Goal: Transaction & Acquisition: Obtain resource

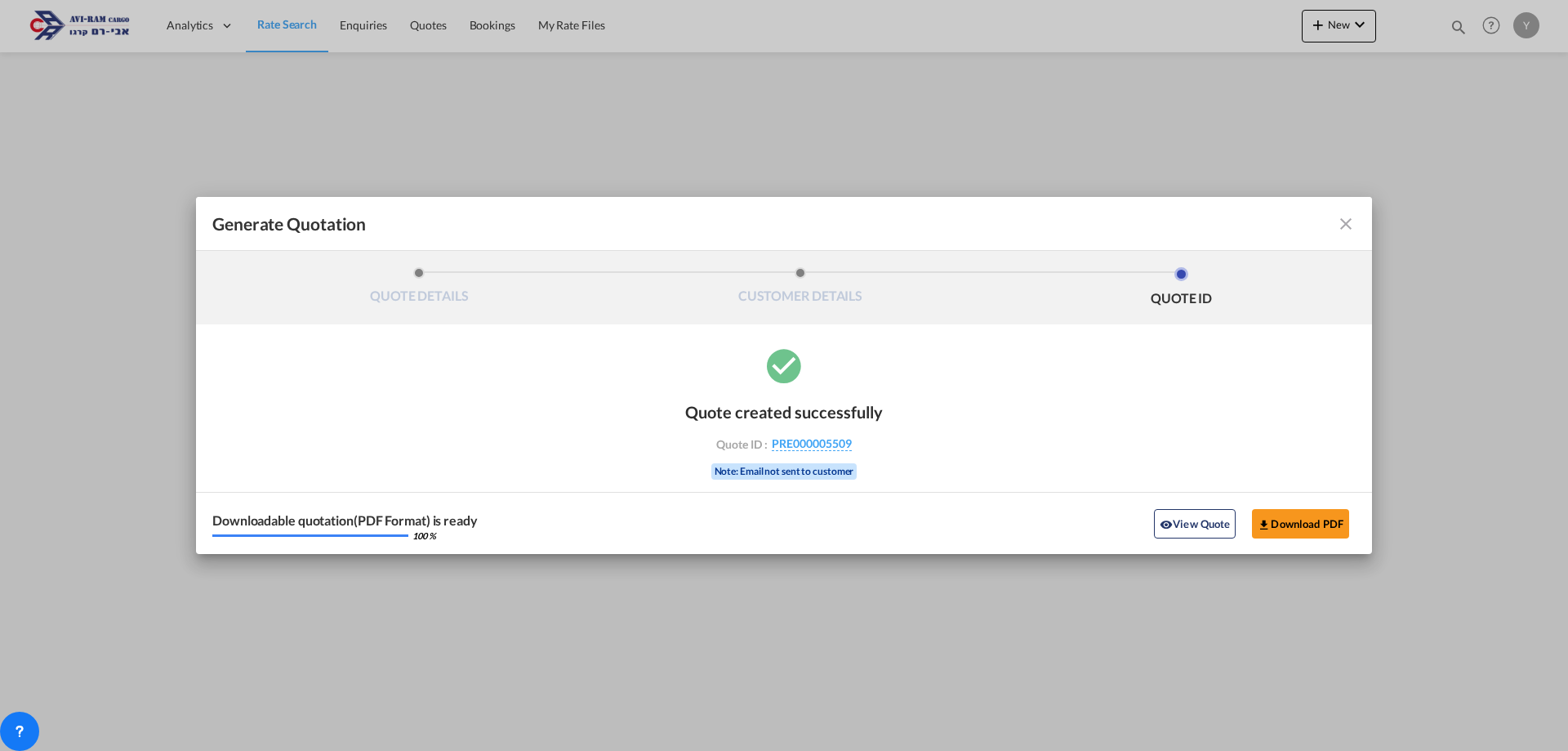
click at [1349, 230] on md-icon "icon-close fg-AAA8AD cursor m-0" at bounding box center [1346, 223] width 20 height 20
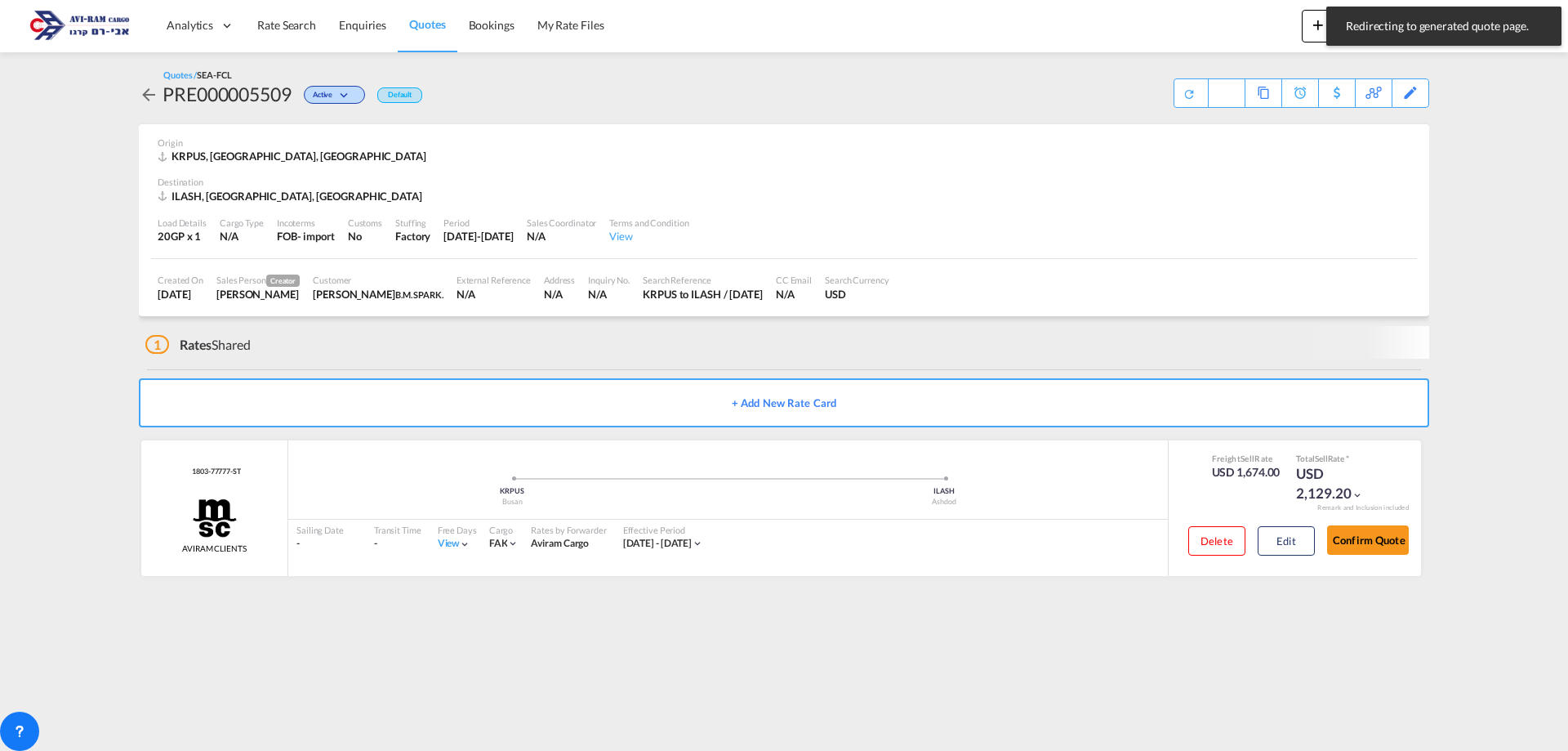
click at [443, 28] on span "Quotes" at bounding box center [427, 24] width 36 height 14
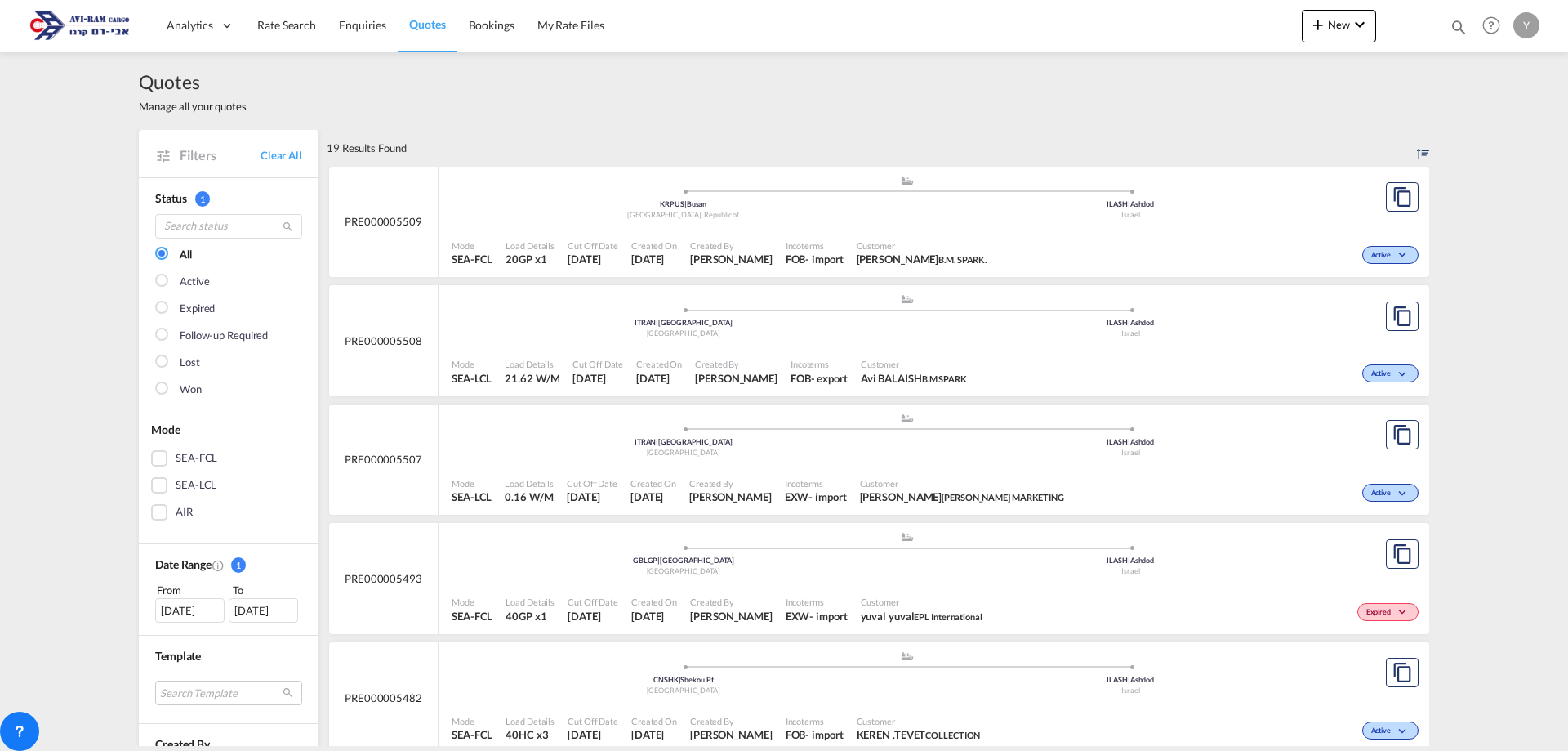
click at [1352, 214] on div ".a{fill:#aaa8ad;} .a{fill:#aaa8ad;} KRPUS | Busan Korea, Republic of ILASH | As…" at bounding box center [906, 200] width 910 height 49
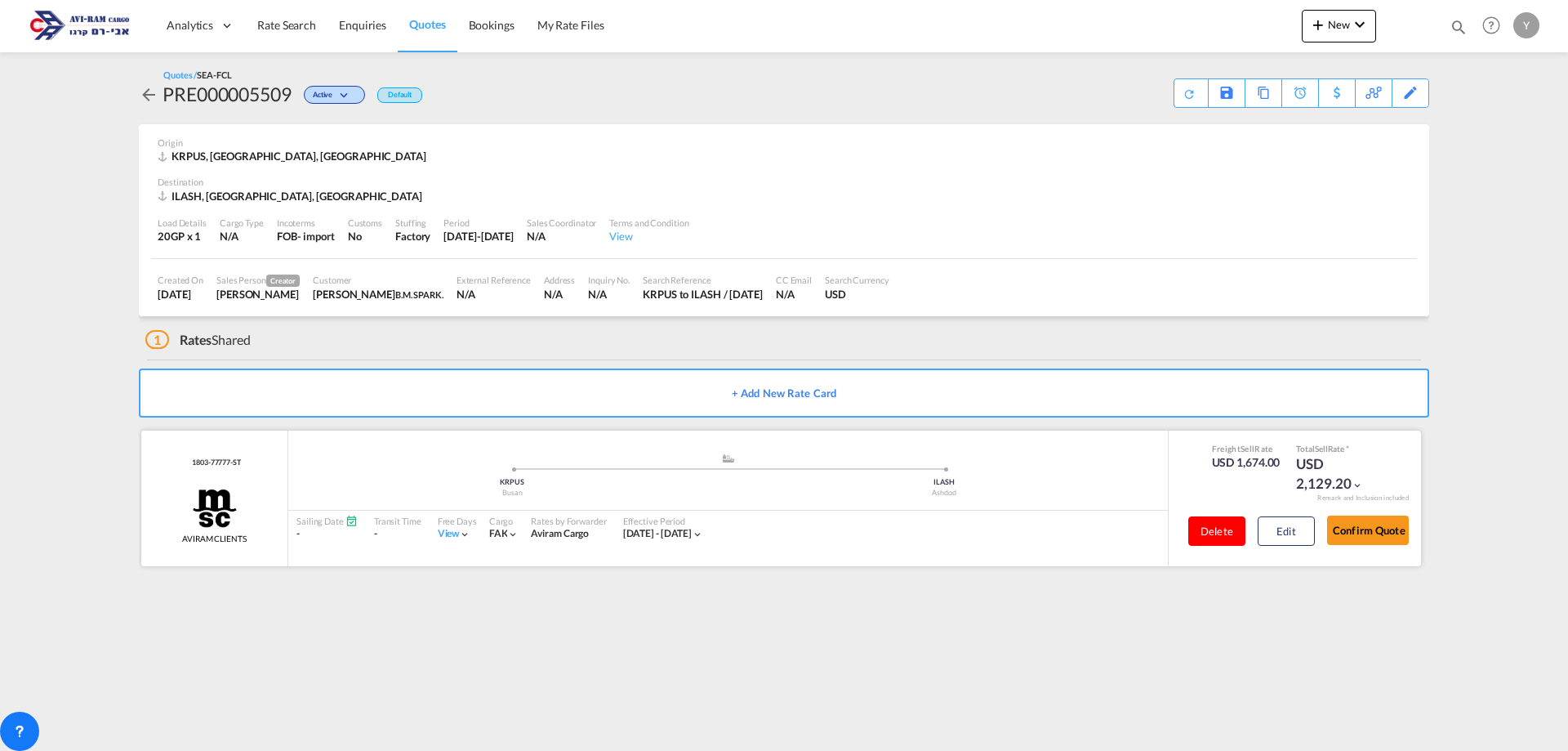
click at [1233, 519] on button "Delete" at bounding box center [1217, 532] width 57 height 30
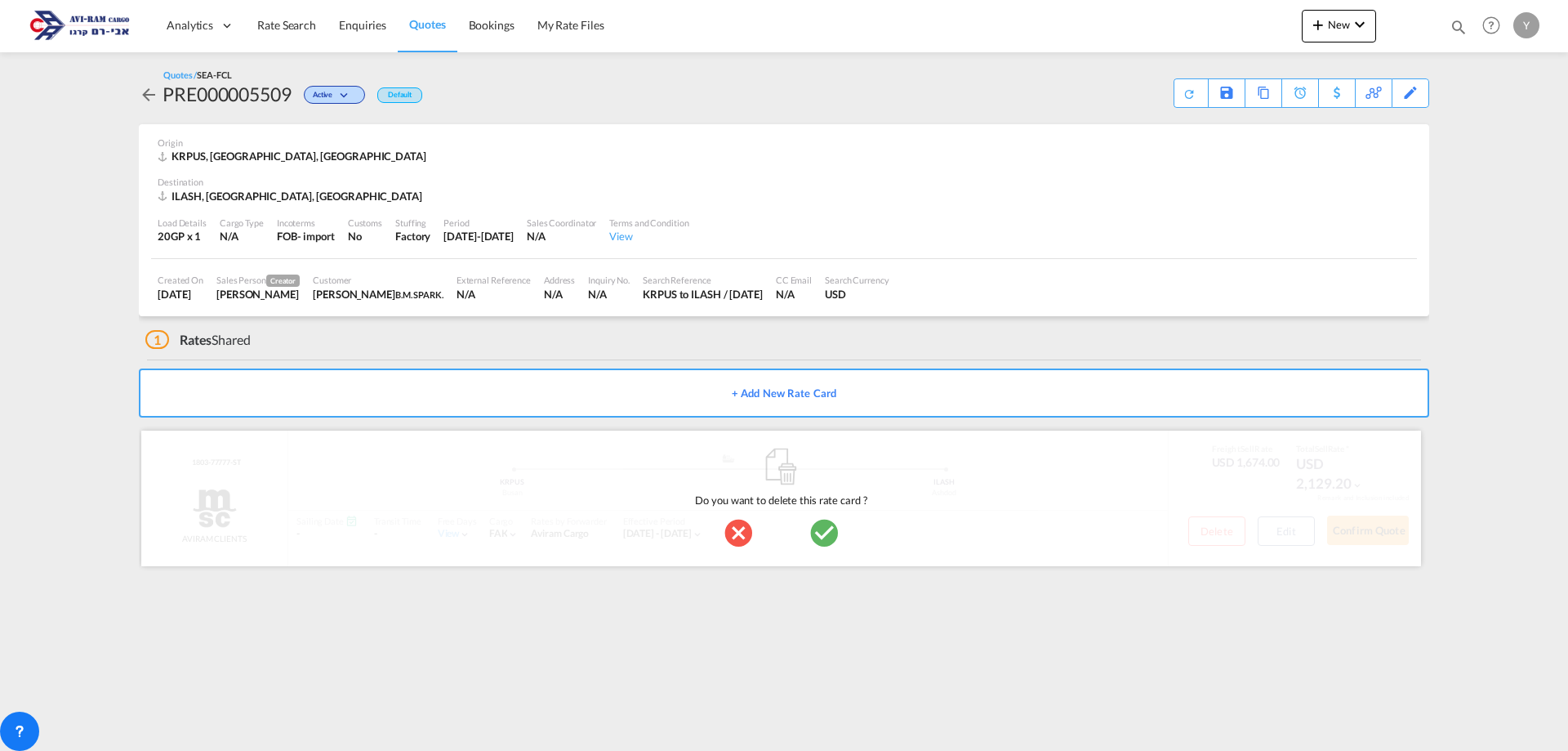
click at [823, 530] on md-icon "icon-checkbox-marked-circle" at bounding box center [823, 532] width 32 height 32
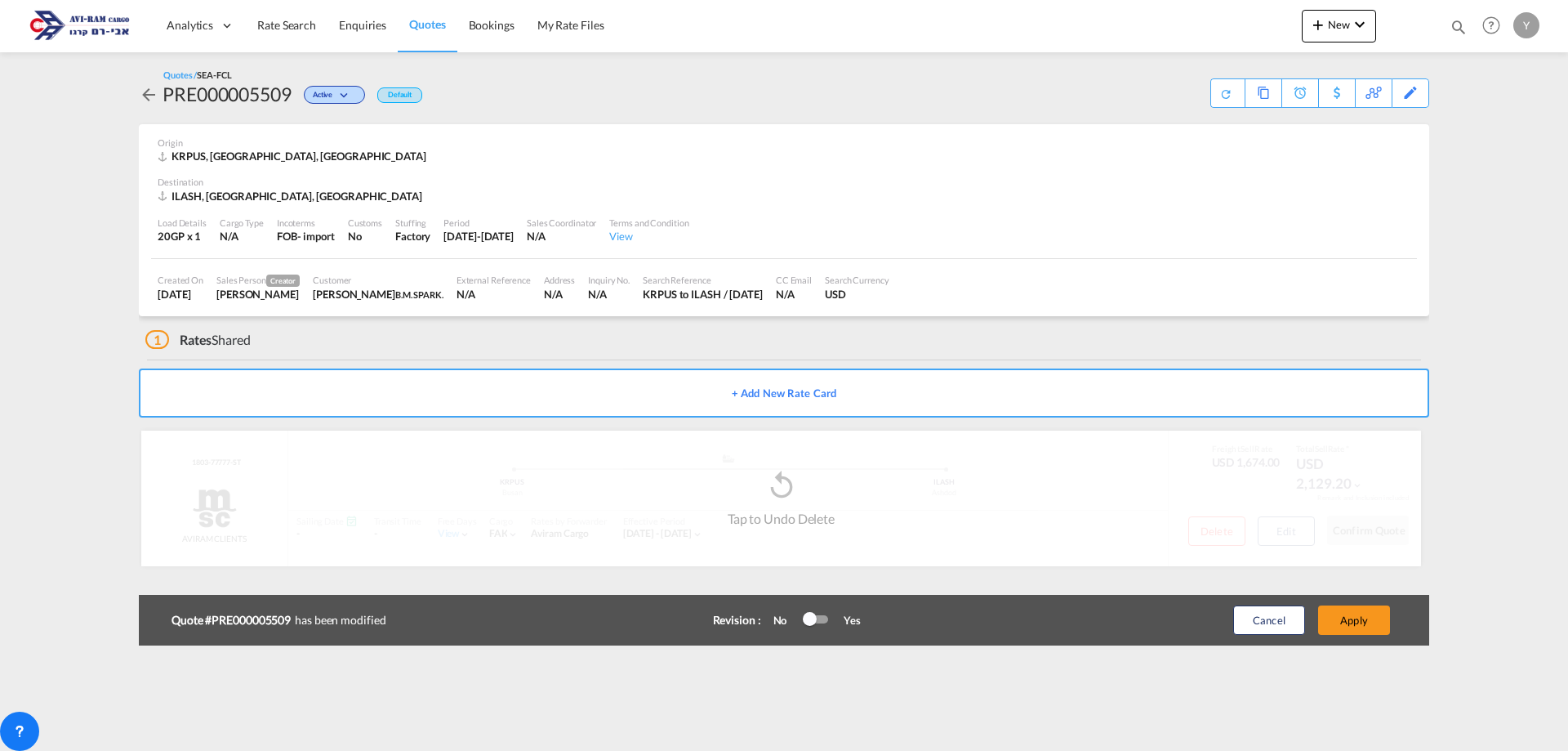
click at [430, 28] on span "Quotes" at bounding box center [427, 24] width 36 height 14
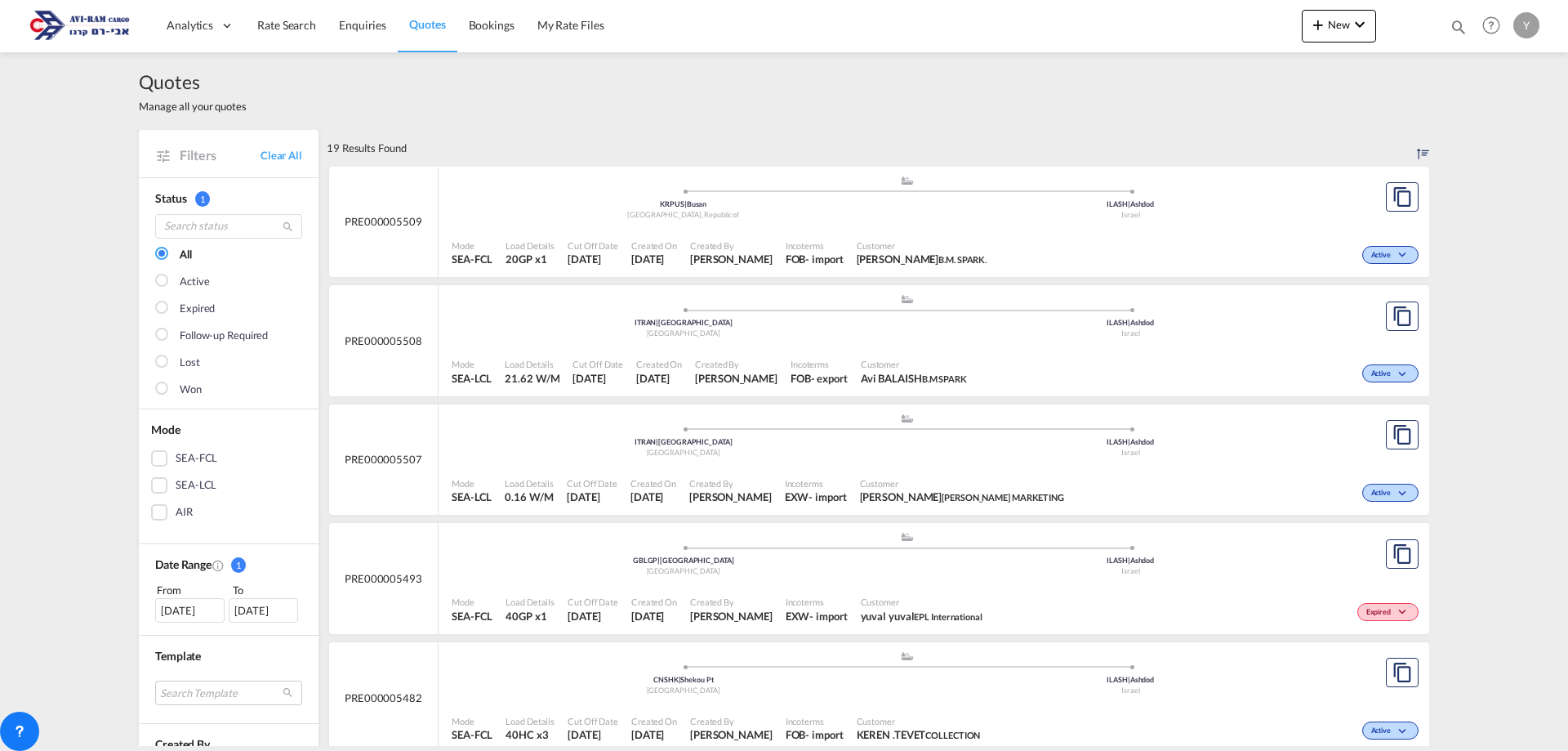
click at [1235, 247] on div "Active" at bounding box center [1207, 253] width 430 height 40
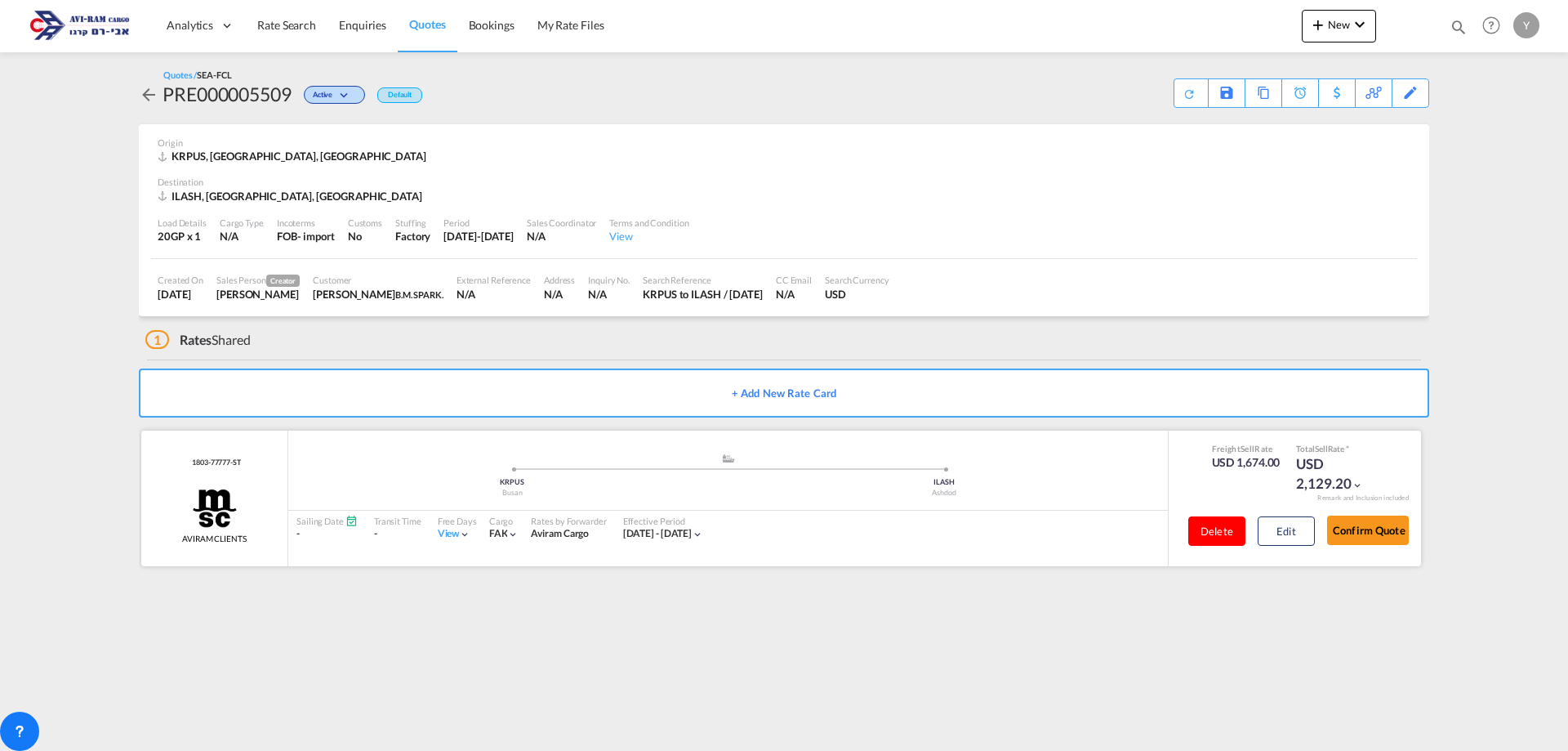
click at [1233, 533] on button "Delete" at bounding box center [1217, 532] width 57 height 30
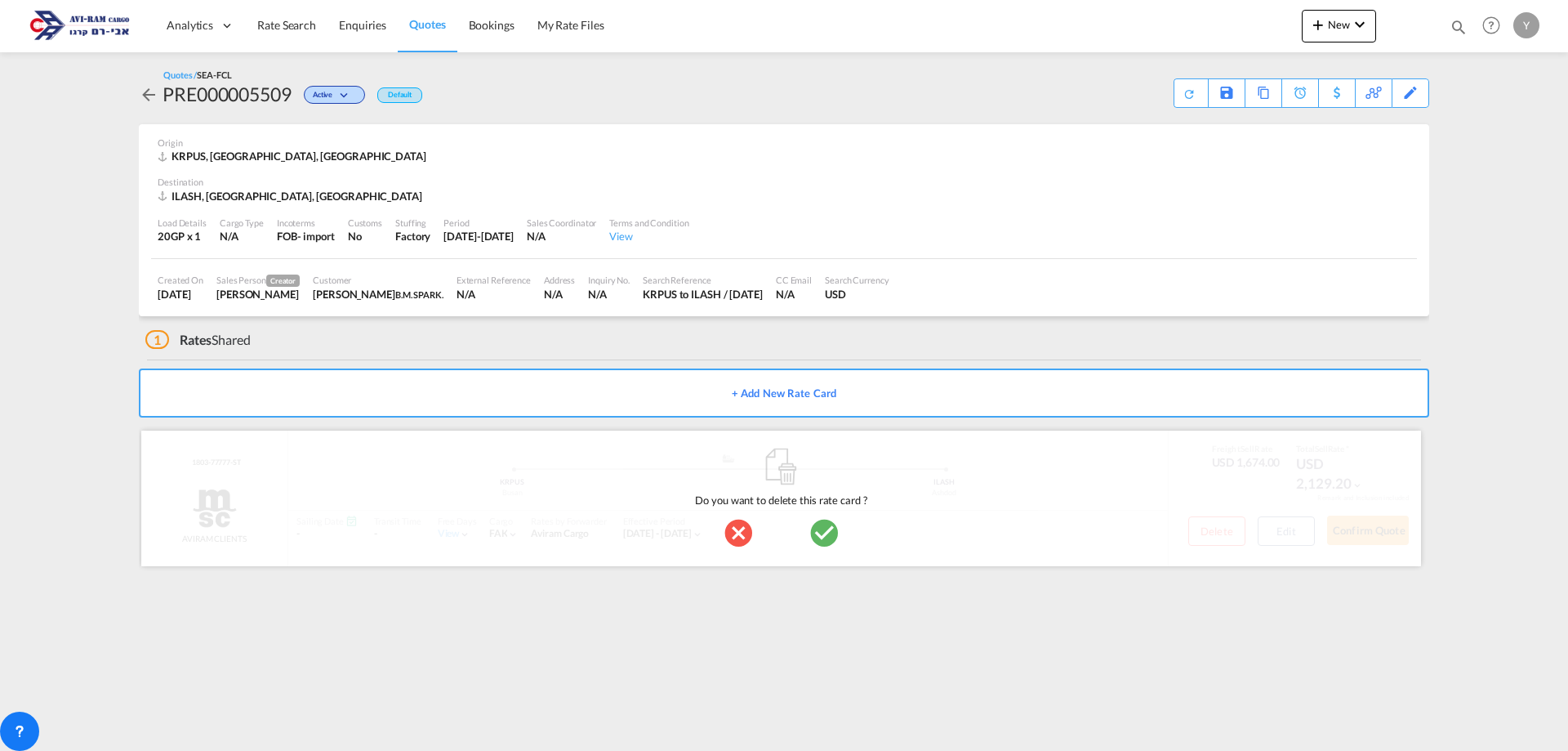
click at [817, 535] on md-icon "icon-checkbox-marked-circle" at bounding box center [823, 532] width 32 height 32
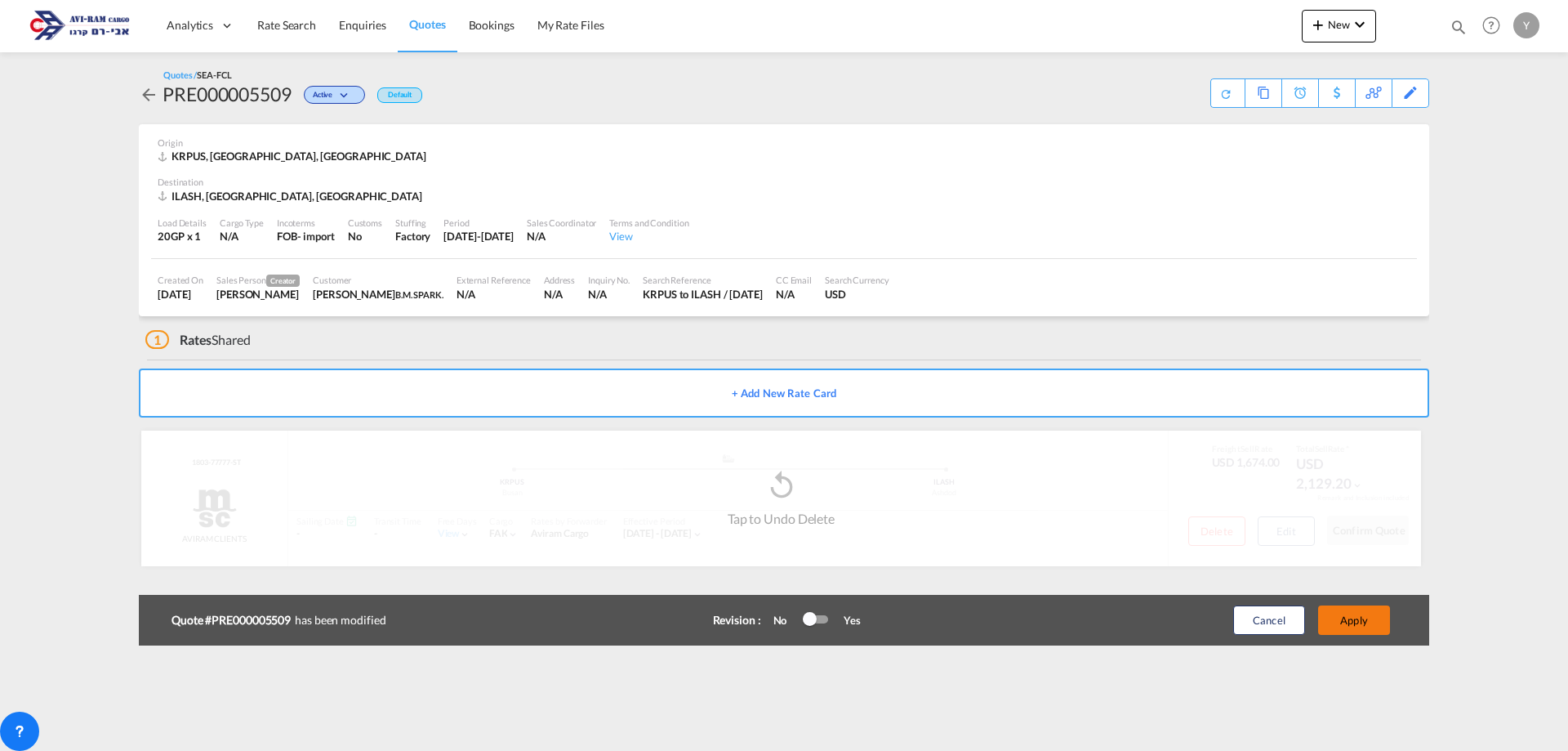
click at [1383, 612] on button "Apply" at bounding box center [1354, 620] width 72 height 30
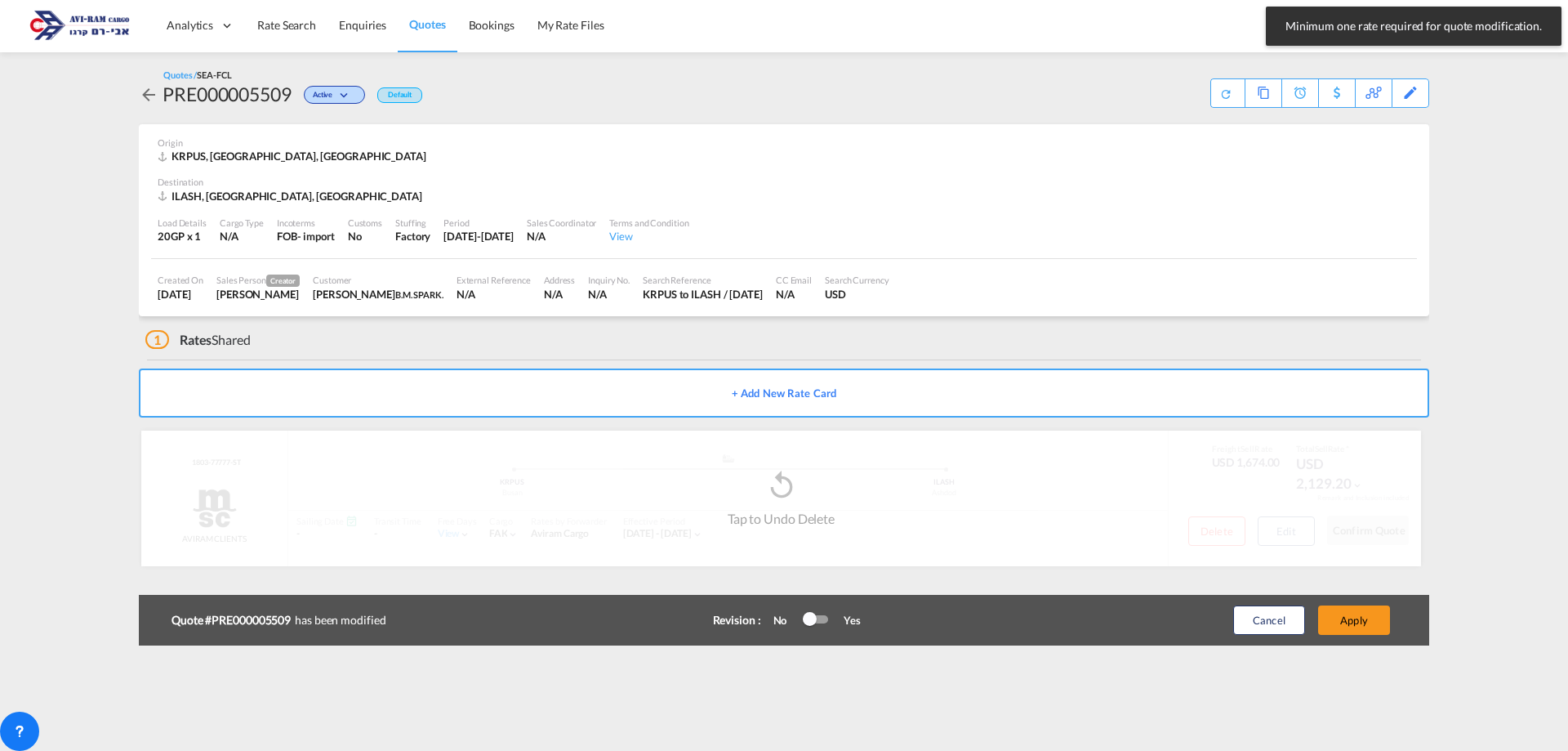
click at [804, 619] on div at bounding box center [810, 619] width 14 height 14
click at [1356, 603] on div "Cancel Apply" at bounding box center [1294, 620] width 204 height 39
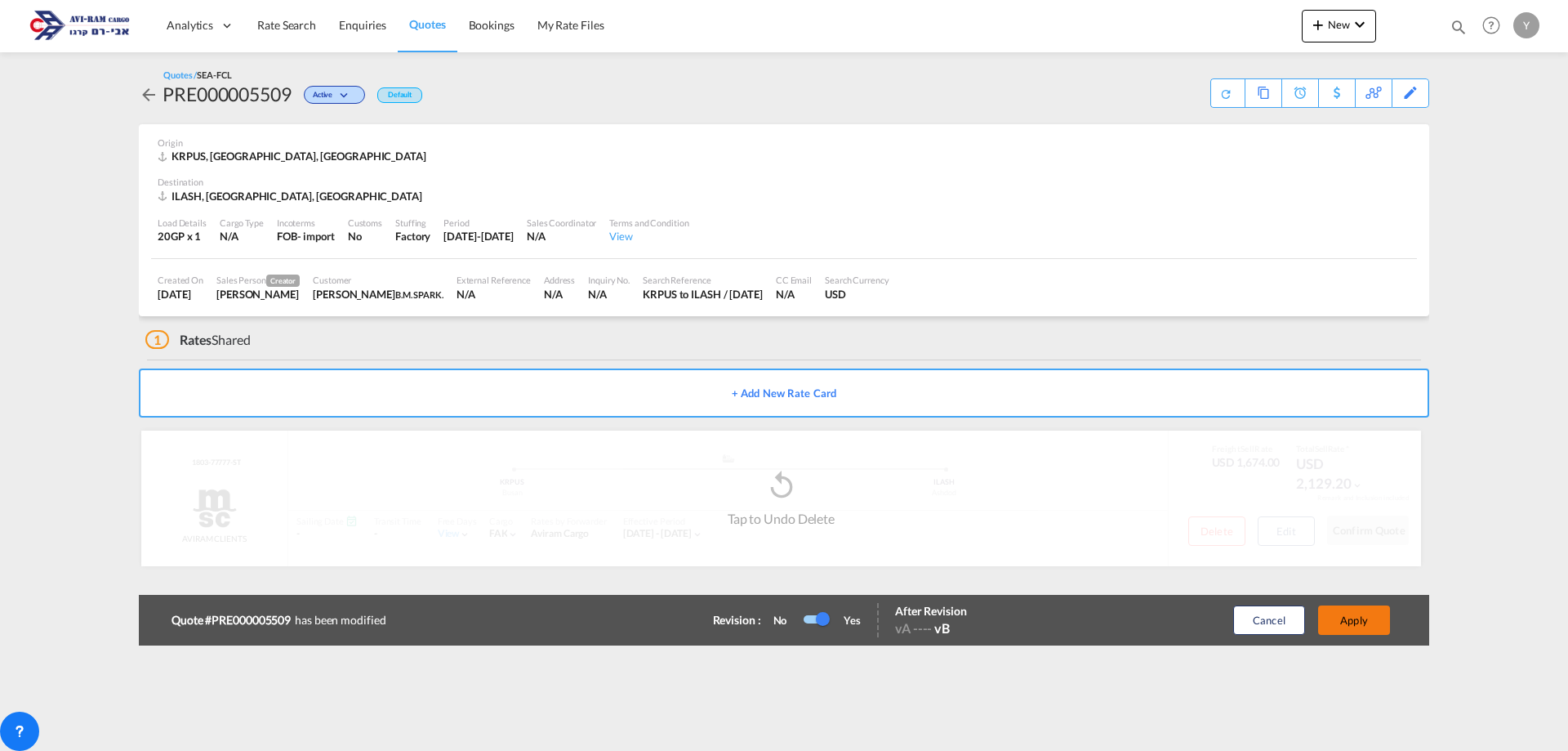
click at [1345, 621] on button "Apply" at bounding box center [1354, 620] width 72 height 30
click at [291, 18] on span "Rate Search" at bounding box center [286, 25] width 59 height 14
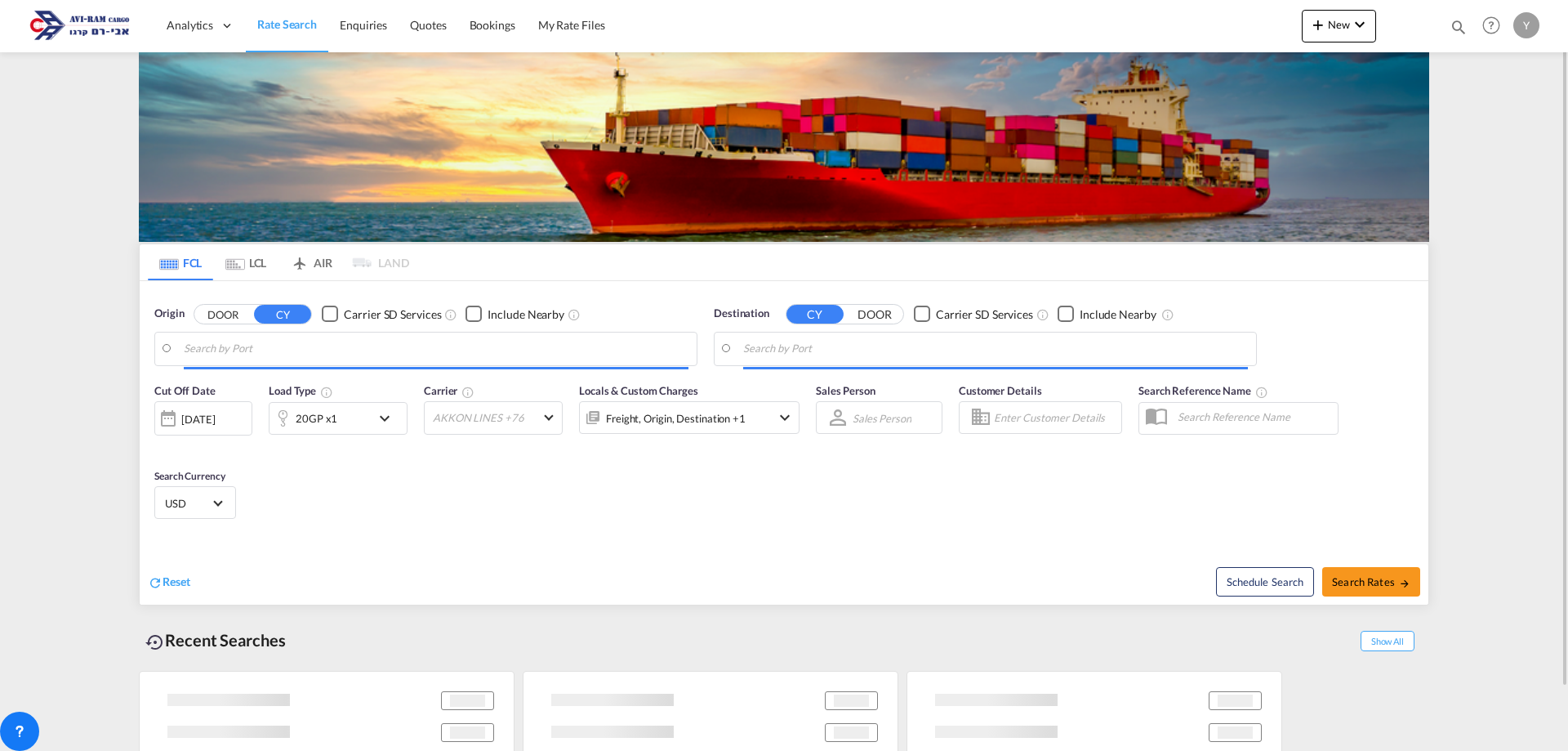
click at [254, 346] on input "Search by Port" at bounding box center [436, 348] width 505 height 25
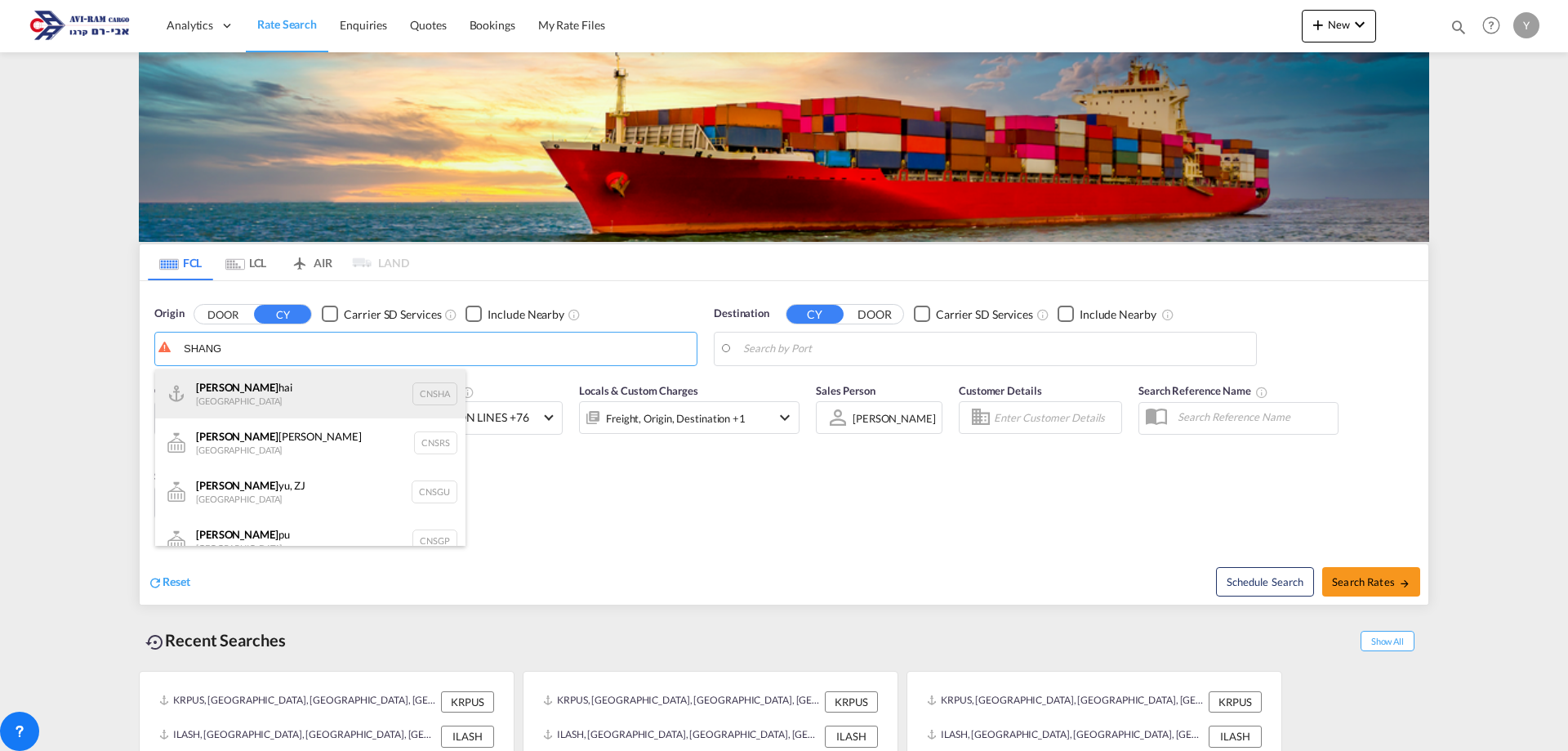
click at [267, 379] on div "Shang hai China CNSHA" at bounding box center [310, 394] width 310 height 49
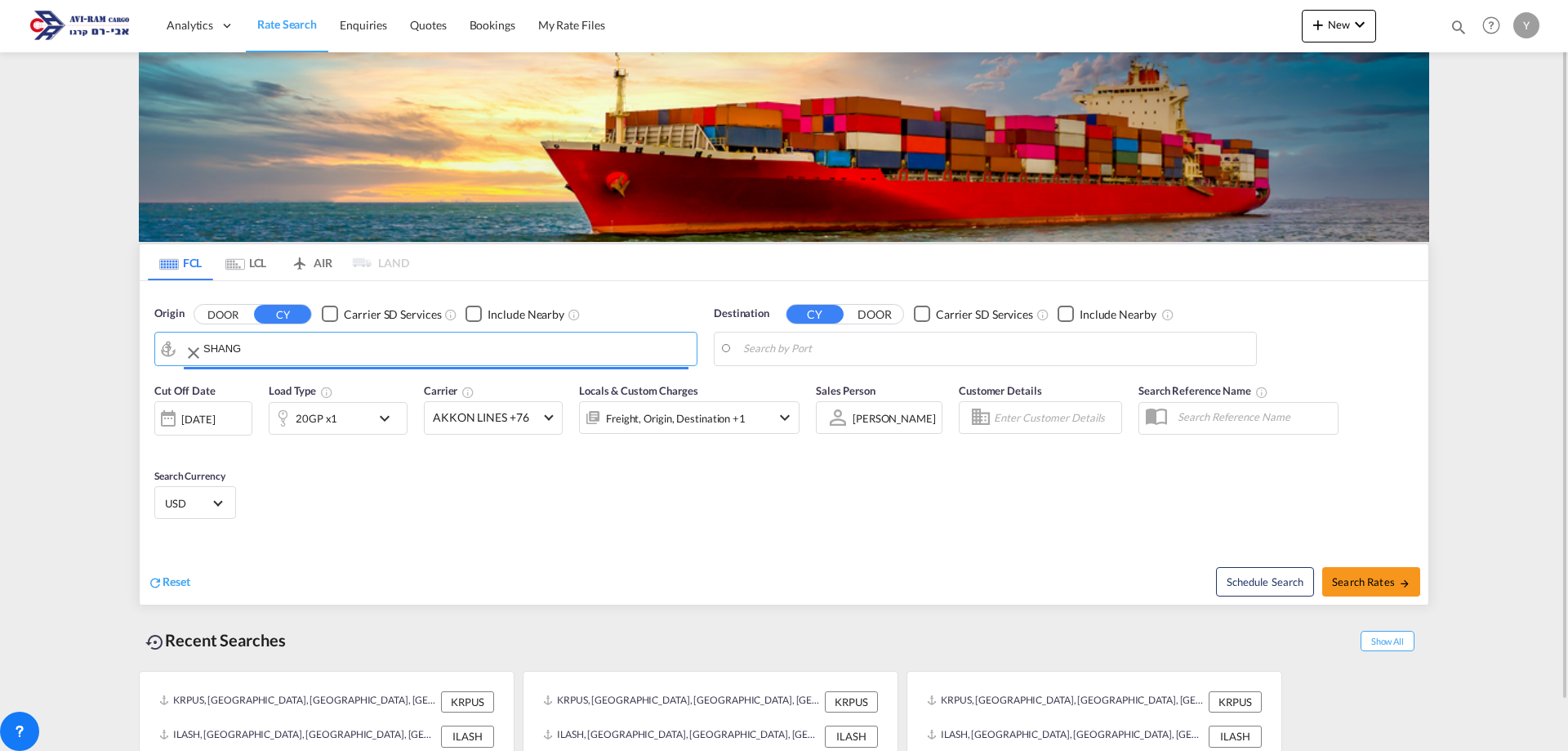
type input "[GEOGRAPHIC_DATA], [GEOGRAPHIC_DATA]"
click at [823, 344] on body "Analytics Dashboard Rate Search Enquiries Quotes Bookings" at bounding box center [784, 375] width 1568 height 751
drag, startPoint x: 823, startPoint y: 344, endPoint x: 805, endPoint y: 339, distance: 18.7
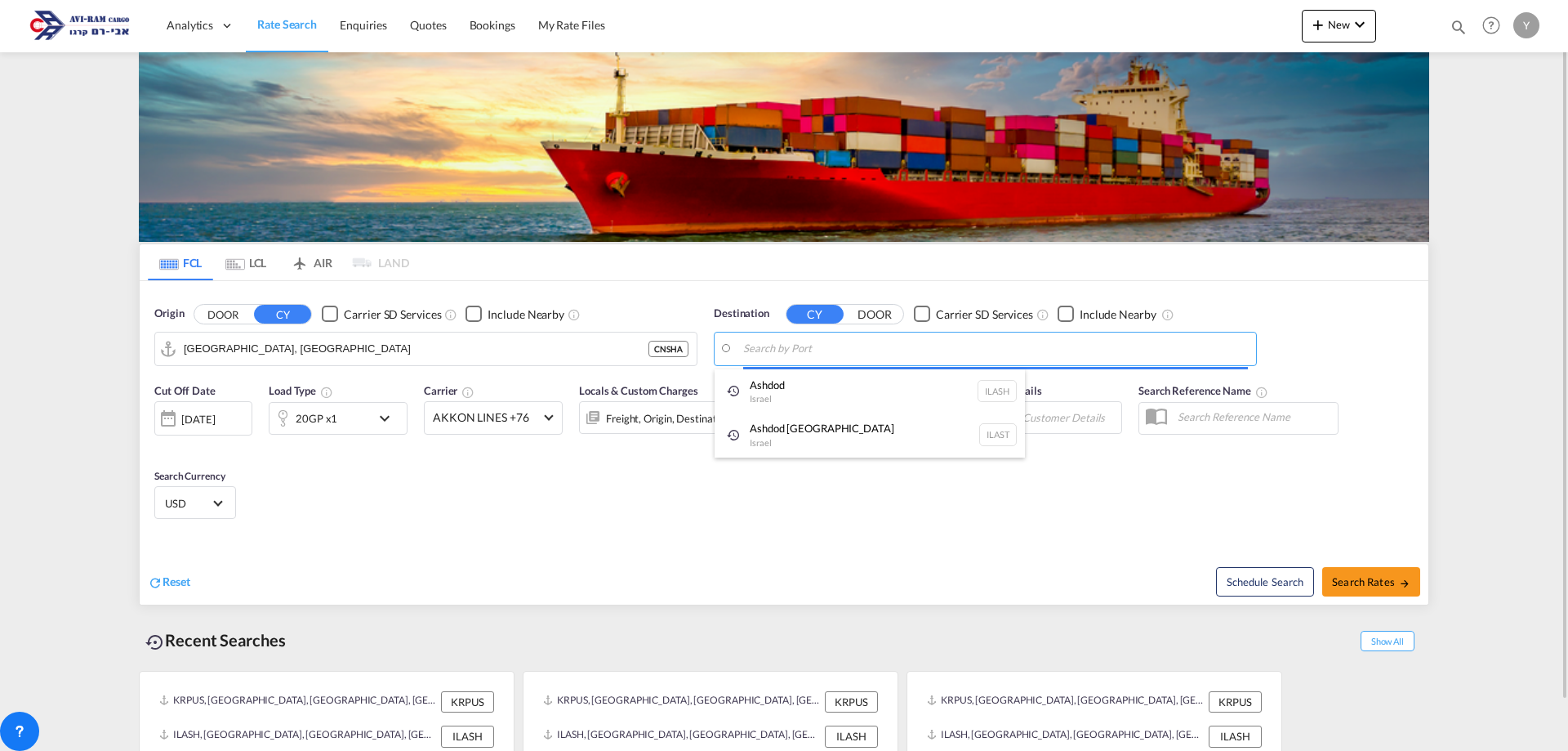
click at [780, 356] on body "Analytics Dashboard Rate Search Enquiries Quotes Bookings" at bounding box center [784, 375] width 1568 height 751
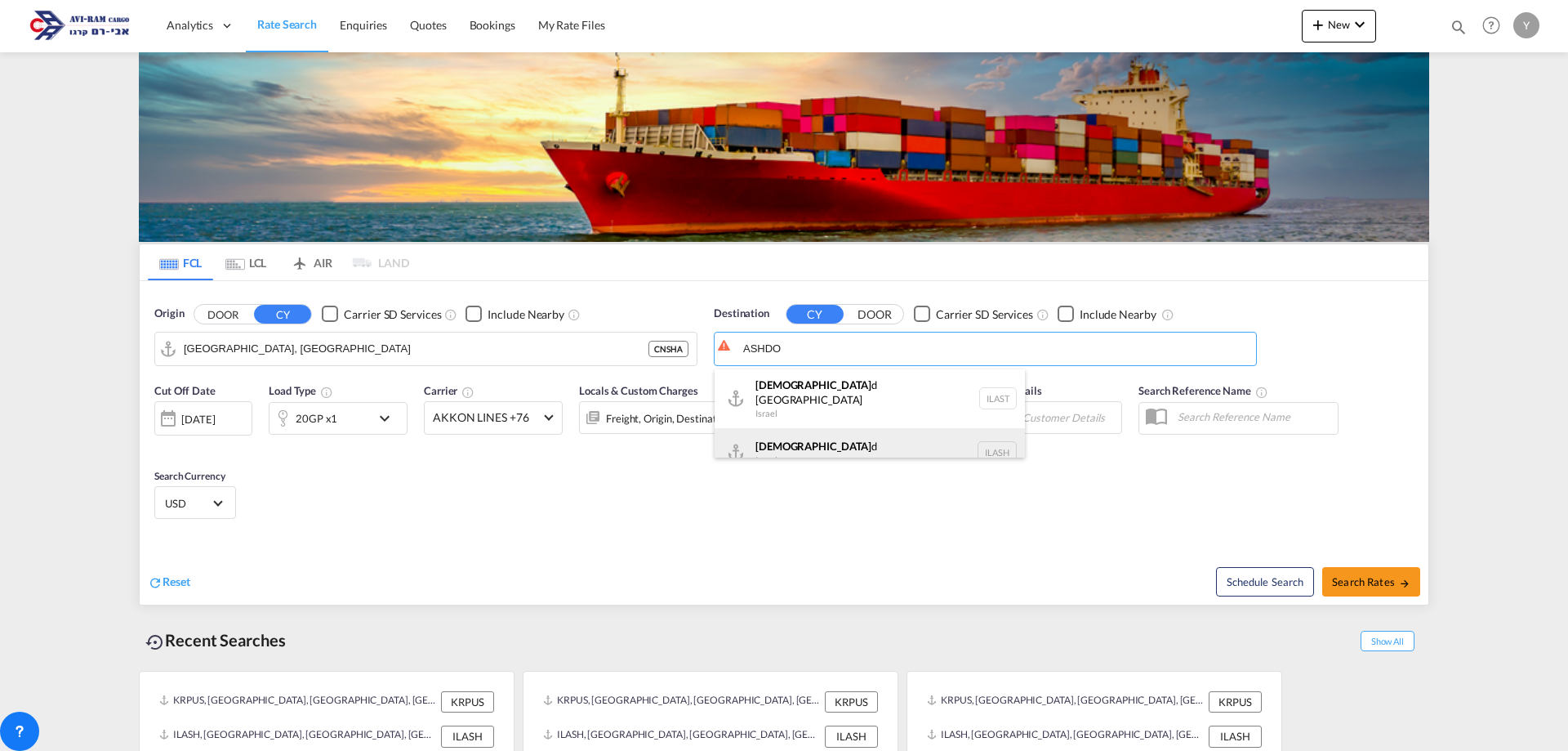
click at [982, 438] on div "Ashdo d Israel [GEOGRAPHIC_DATA]" at bounding box center [869, 453] width 310 height 49
type input "Ashdod, ILASH"
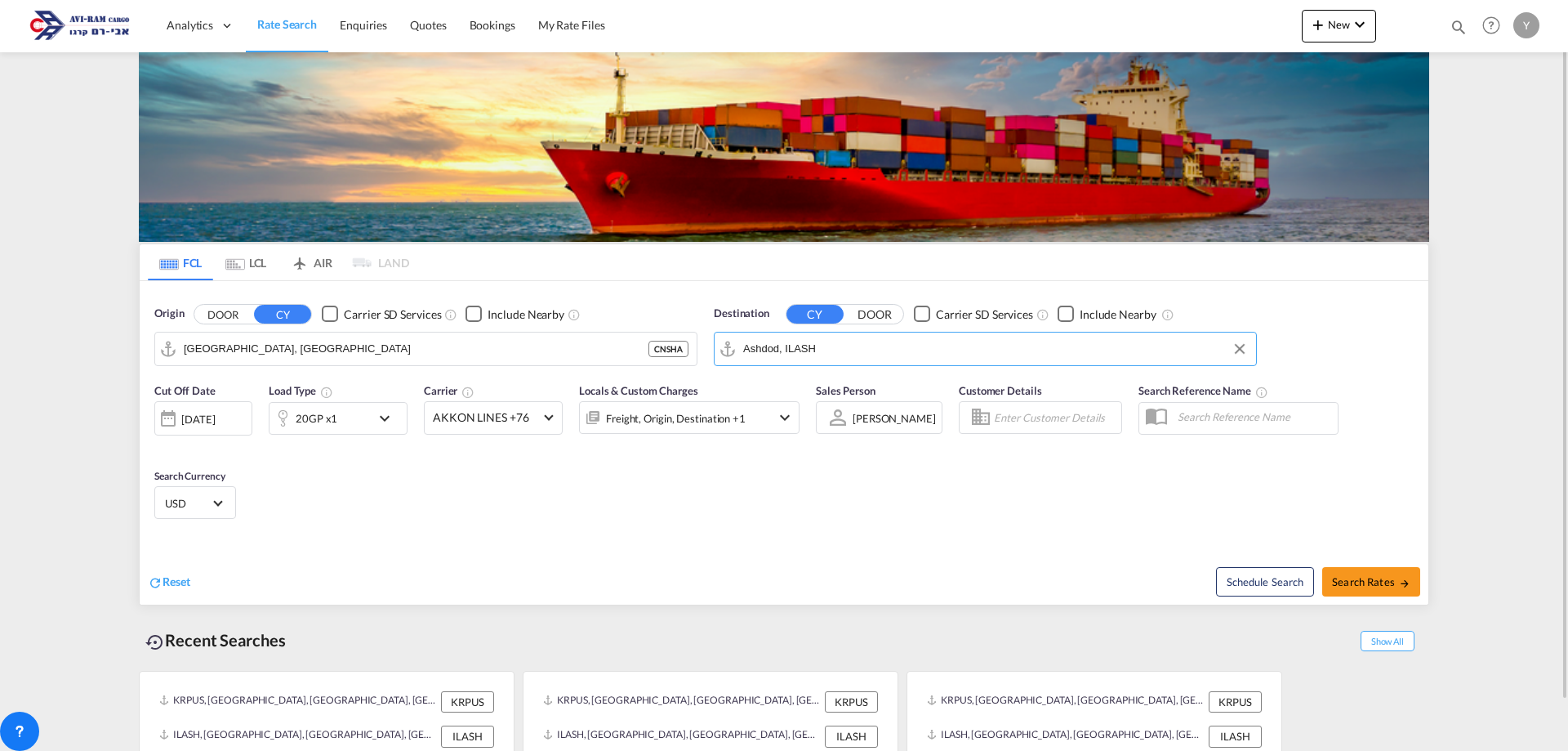
click at [214, 420] on div "[DATE]" at bounding box center [198, 418] width 33 height 15
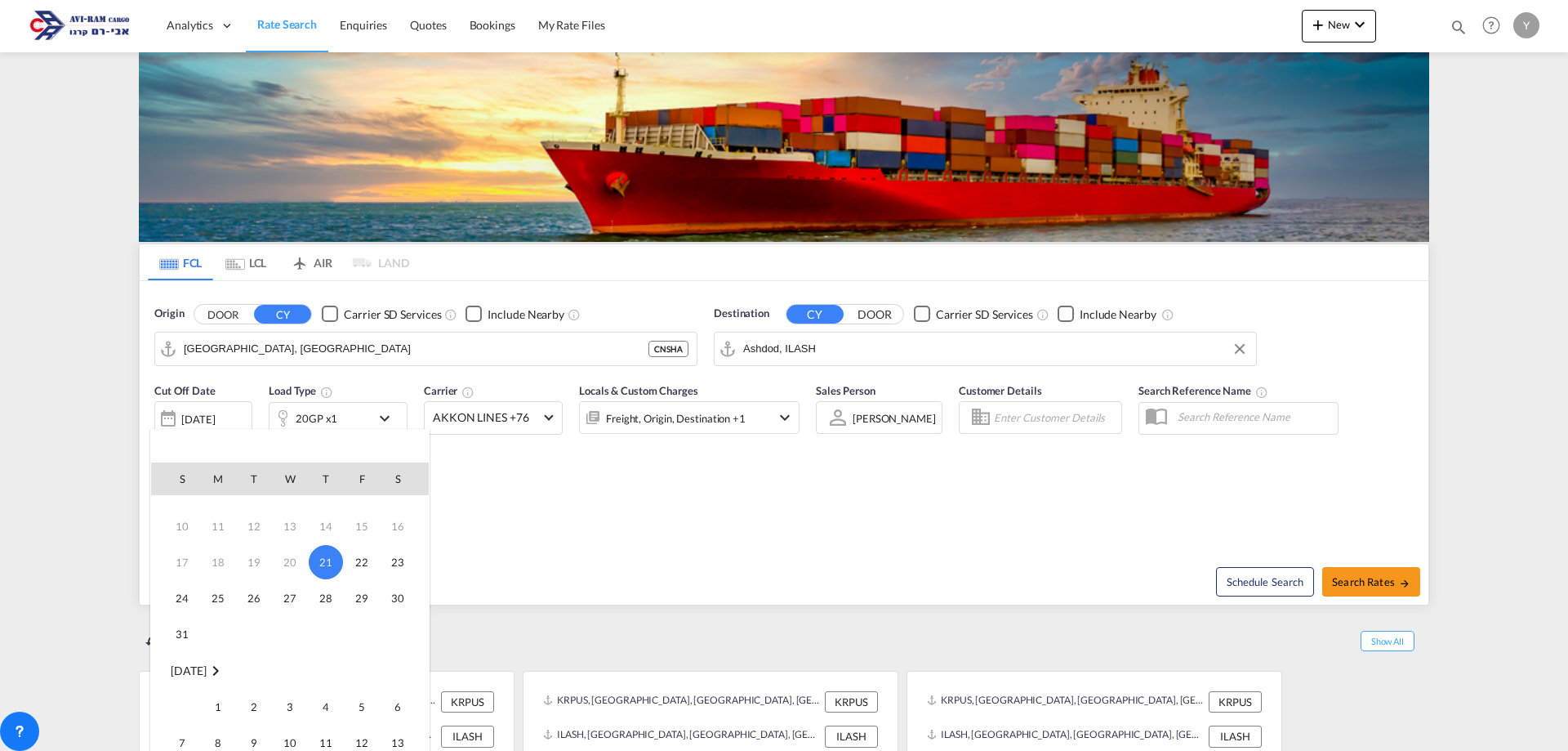
scroll to position [82, 0]
click at [220, 675] on span "1" at bounding box center [217, 684] width 32 height 32
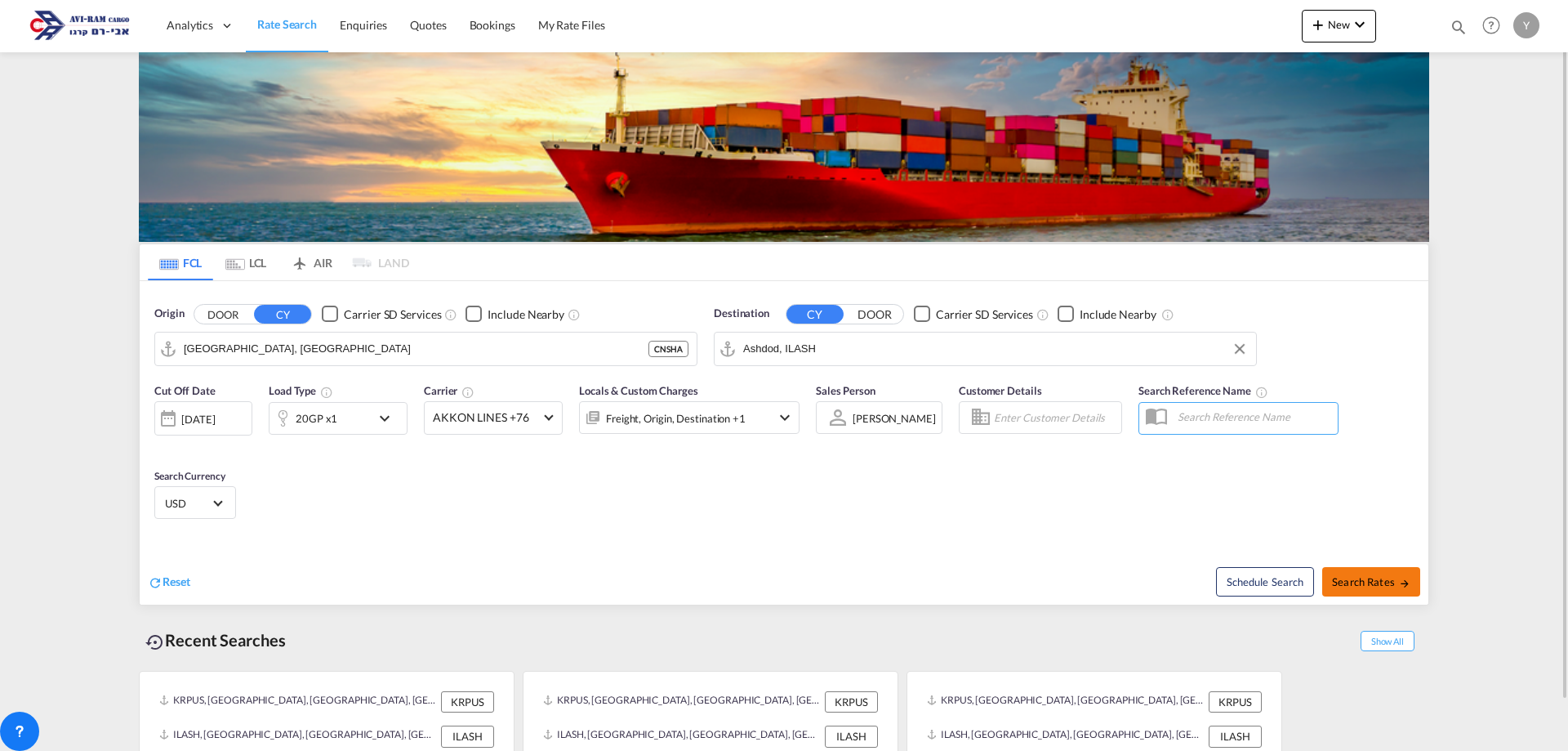
click at [1402, 580] on md-icon "icon-arrow-right" at bounding box center [1405, 584] width 12 height 12
type input "CNSHA to ILASH / [DATE]"
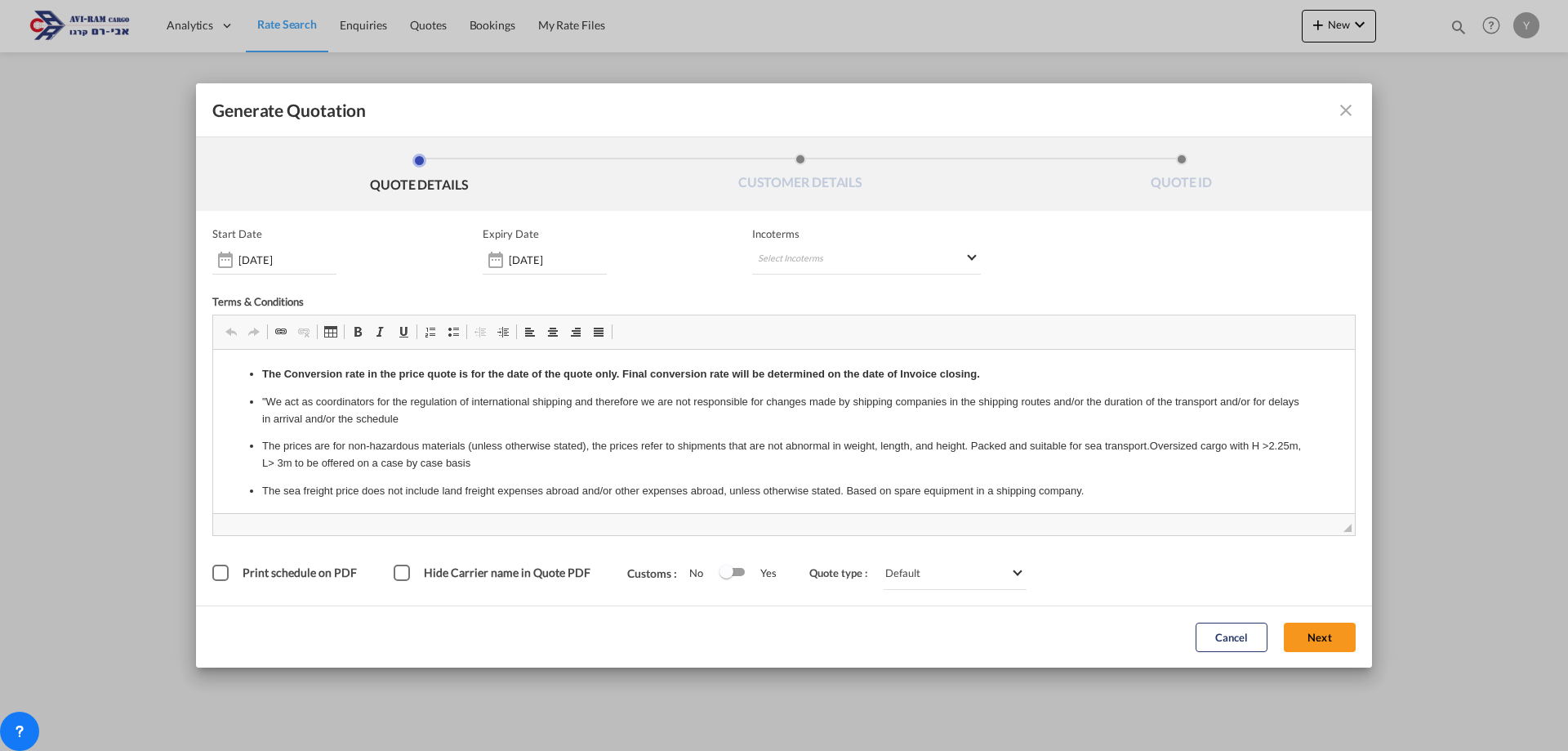
click at [785, 239] on span "Incoterms" at bounding box center [866, 233] width 228 height 13
click at [781, 260] on md-select "Select Incoterms FOB - export Free on Board CIF - export Cost,Insurance and Fre…" at bounding box center [866, 260] width 228 height 30
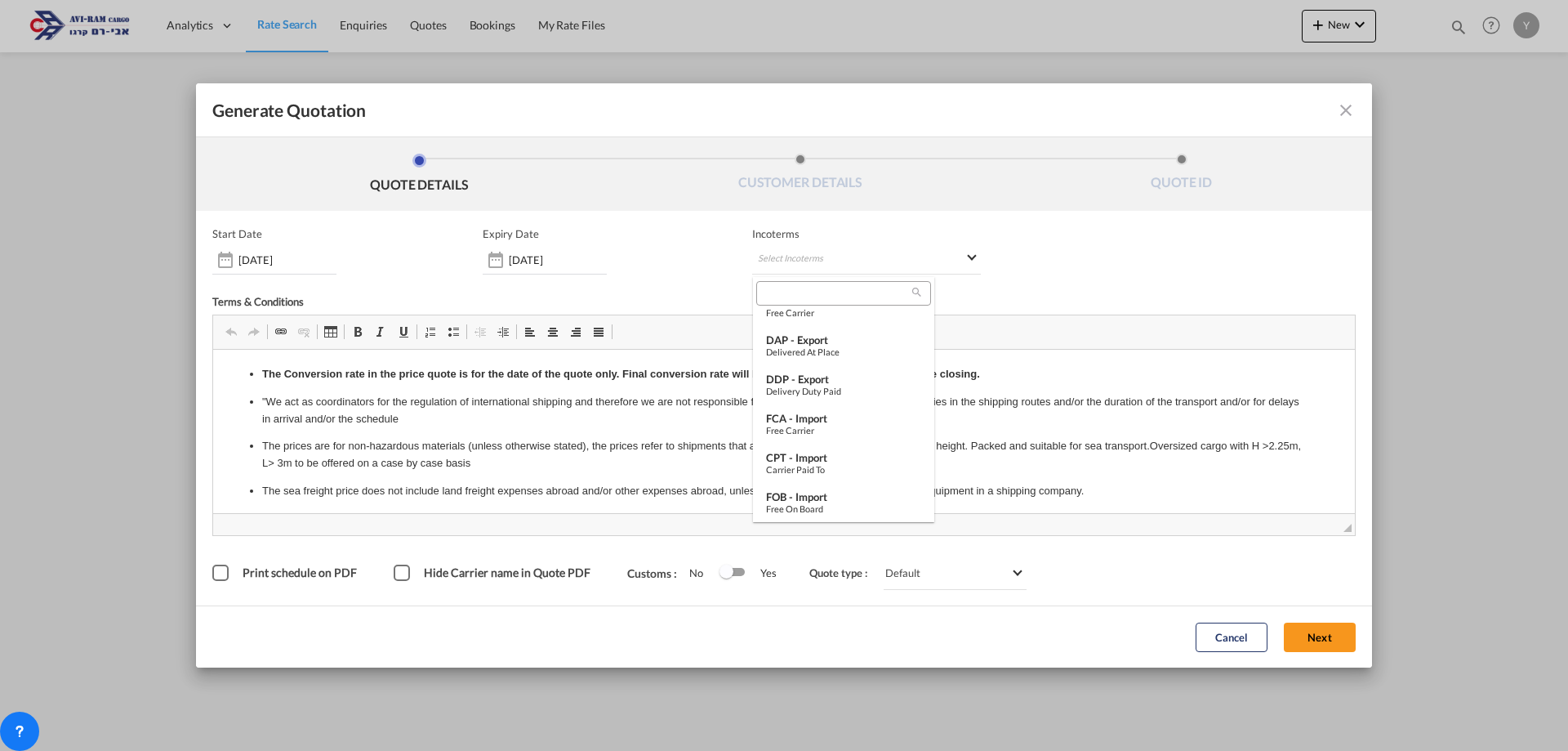
scroll to position [572, 0]
click at [822, 512] on div "Free on Board" at bounding box center [844, 507] width 155 height 11
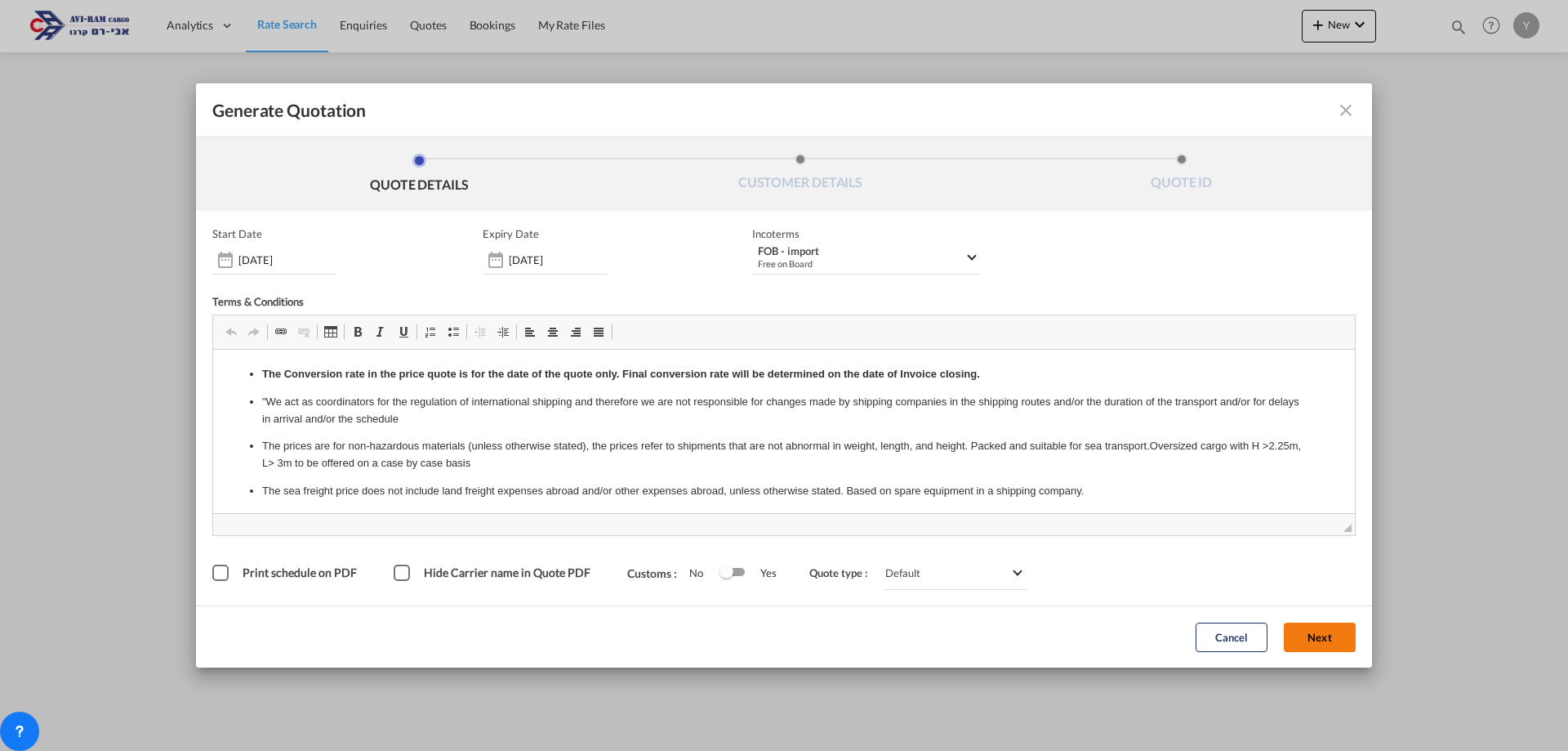
click at [1339, 648] on button "Next" at bounding box center [1319, 637] width 72 height 30
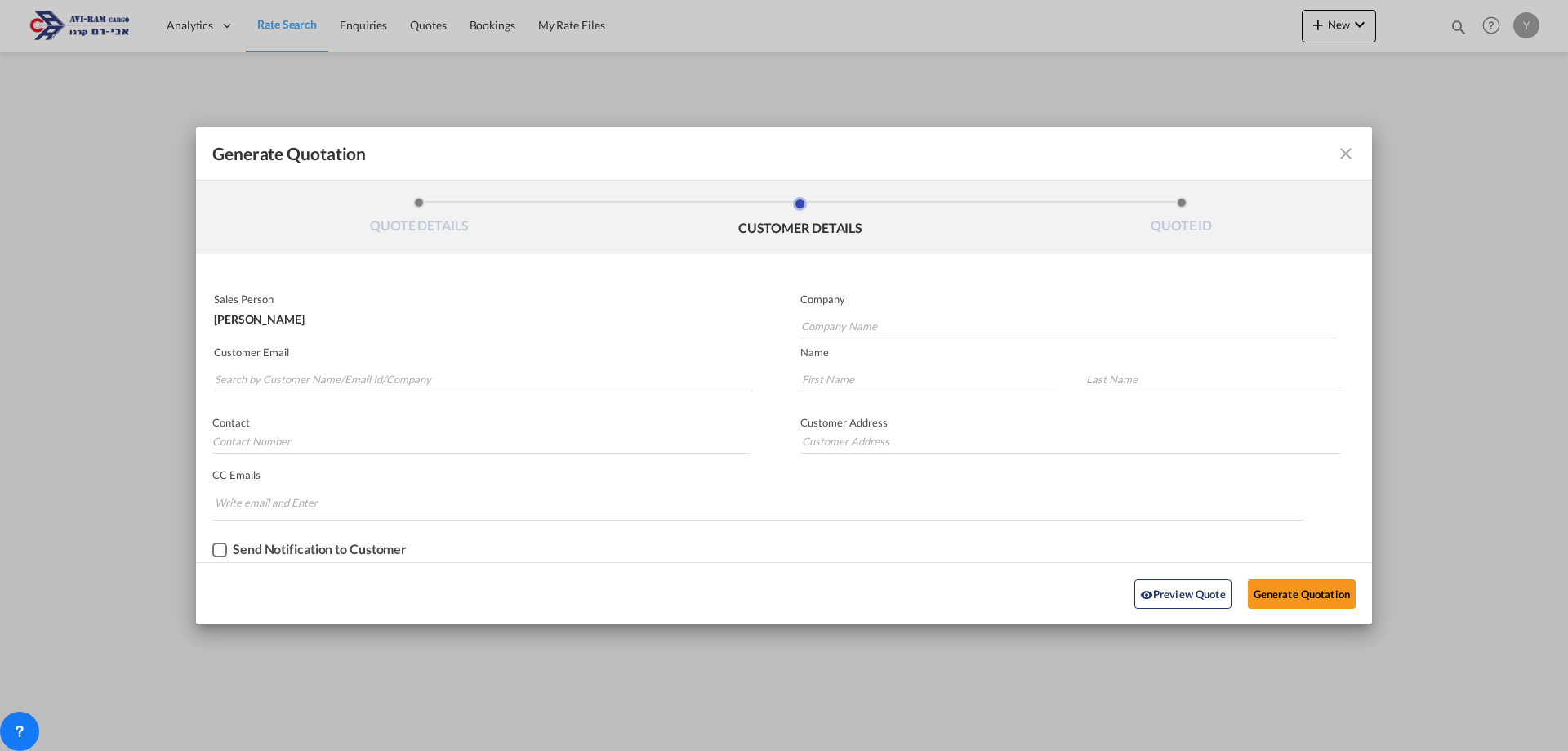
click at [326, 362] on md-autocomplete-wrap "Generate QuotationQUOTE ..." at bounding box center [483, 374] width 539 height 32
click at [313, 383] on input "Search by Customer Name/Email Id/Company" at bounding box center [483, 379] width 538 height 25
type input "D"
click at [823, 316] on input "Company Name" at bounding box center [1068, 326] width 535 height 25
type input "D"
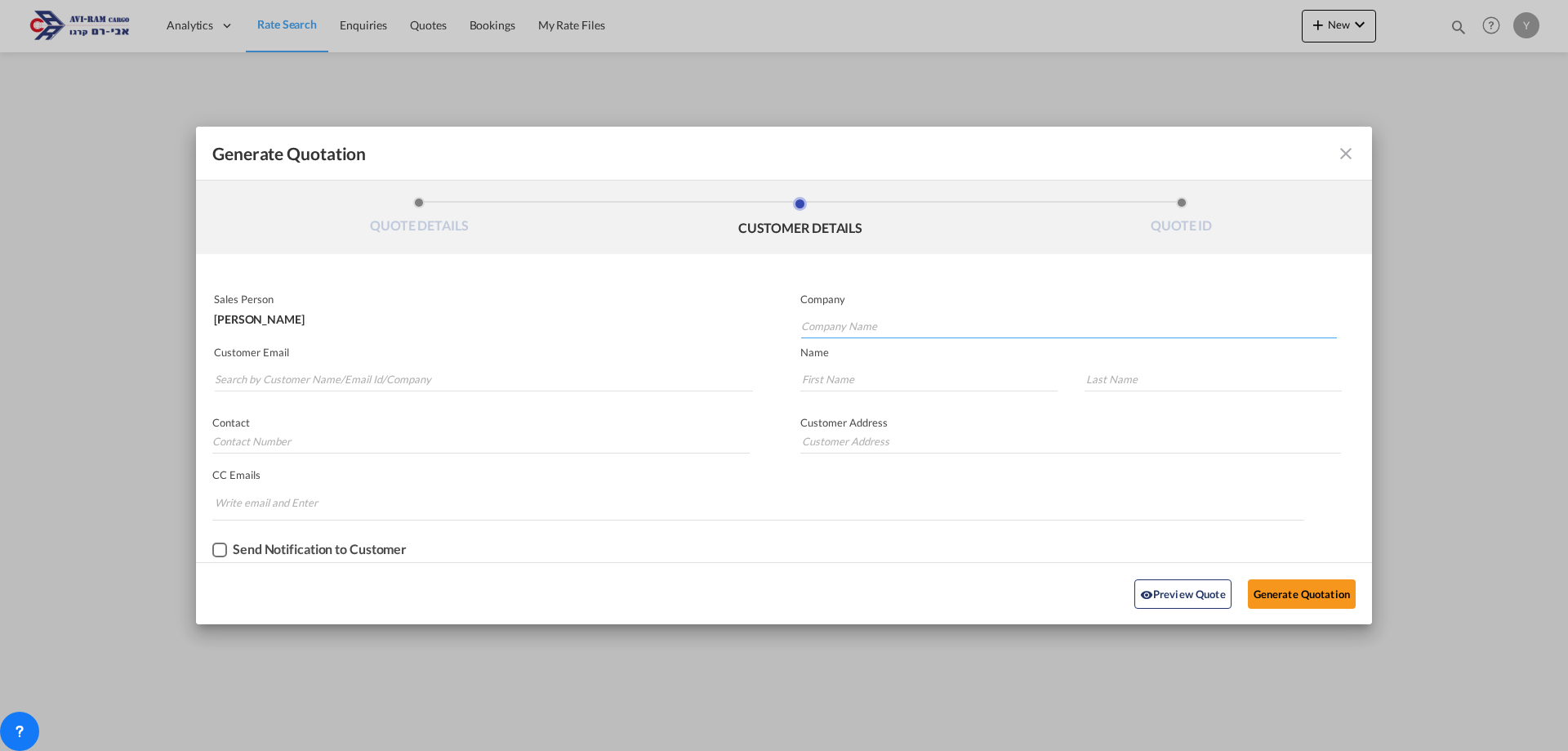
paste input "[EMAIL_ADDRESS][DOMAIN_NAME]"
type input "[EMAIL_ADDRESS][DOMAIN_NAME]"
drag, startPoint x: 891, startPoint y: 336, endPoint x: 161, endPoint y: 335, distance: 730.0
click at [159, 338] on div "Generate Quotation QUOTE DETAILS CUSTOMER DETAILS QUOTE ID Start Date [DATE] Ex…" at bounding box center [784, 375] width 1568 height 751
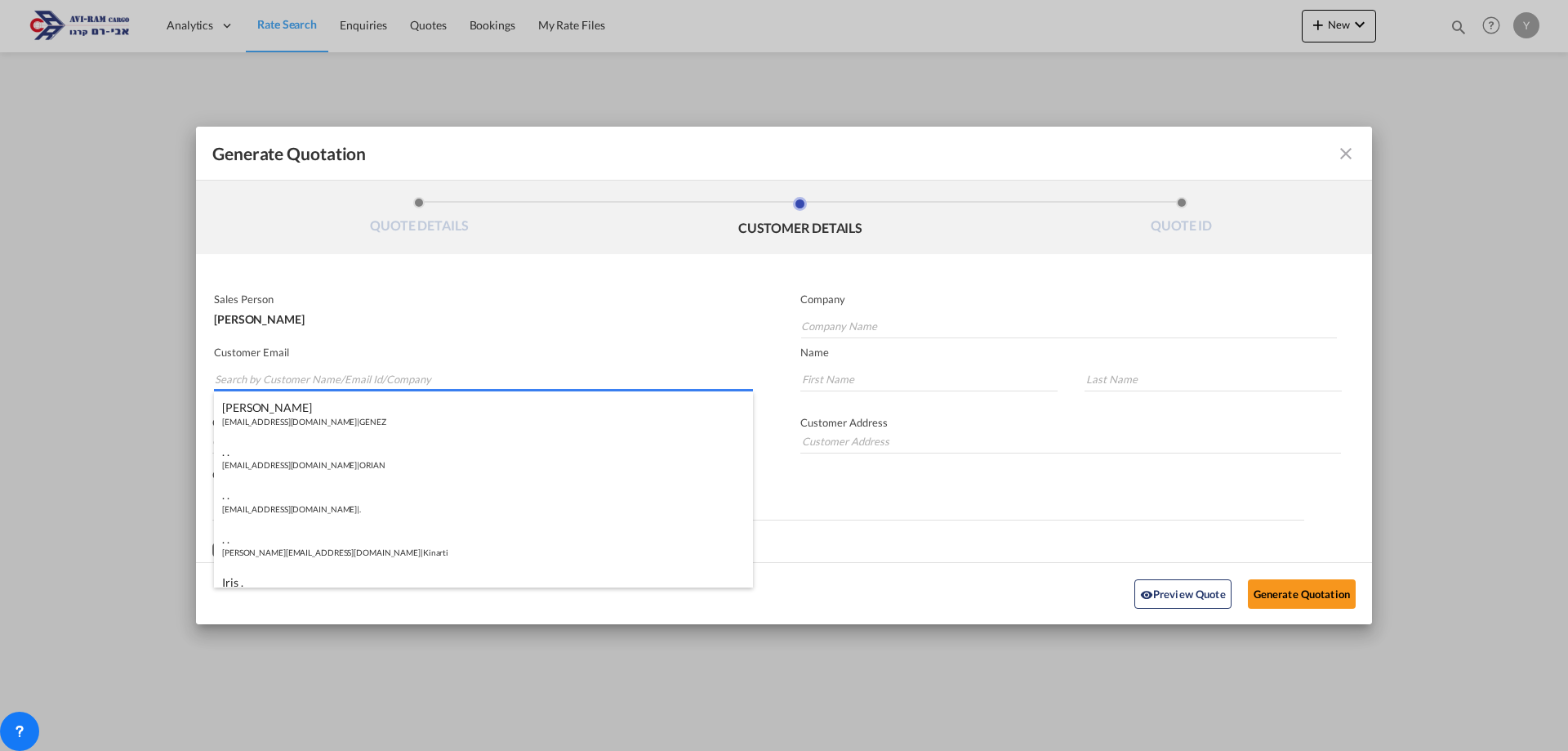
click at [238, 379] on input "Search by Customer Name/Email Id/Company" at bounding box center [483, 379] width 538 height 25
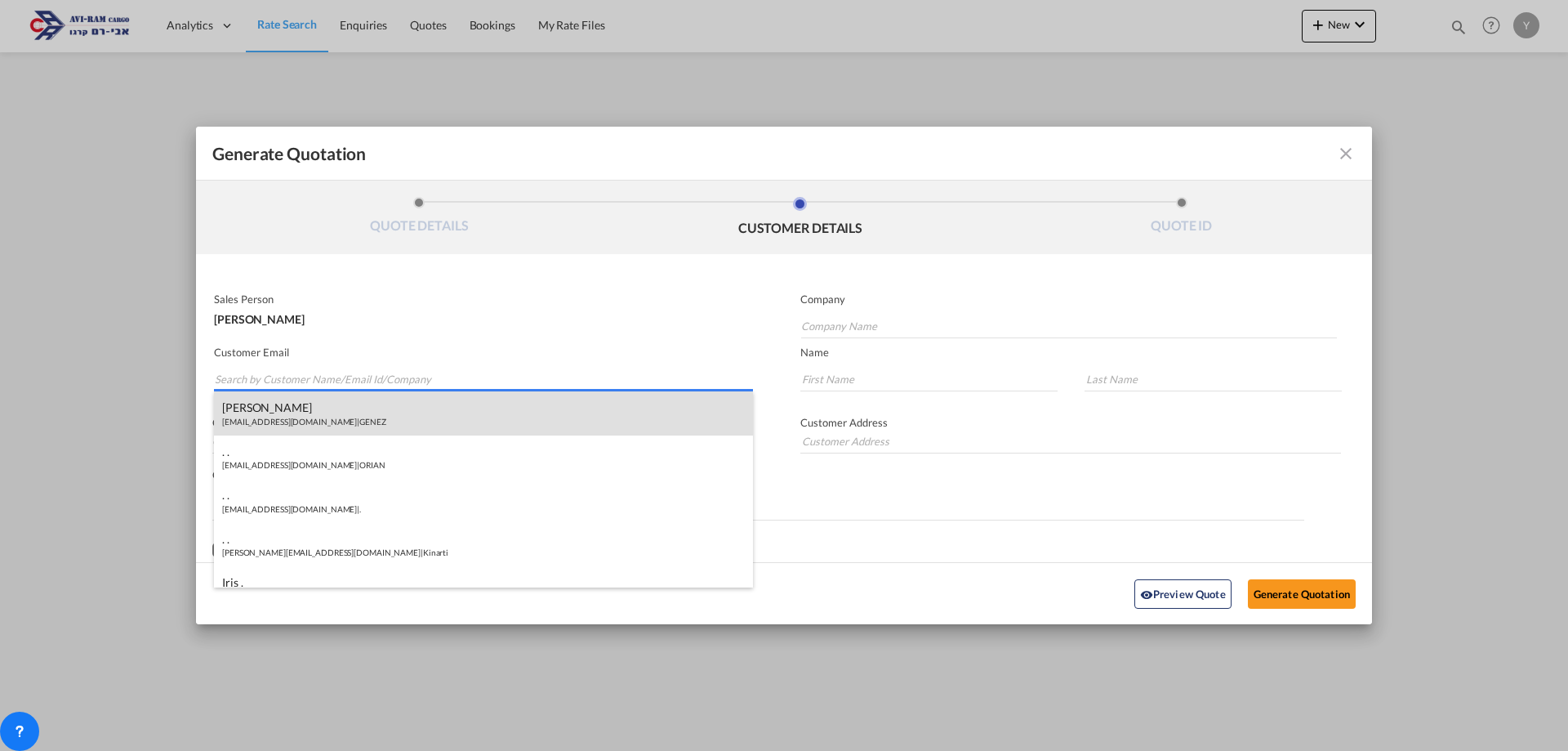
paste input "[EMAIL_ADDRESS][DOMAIN_NAME]"
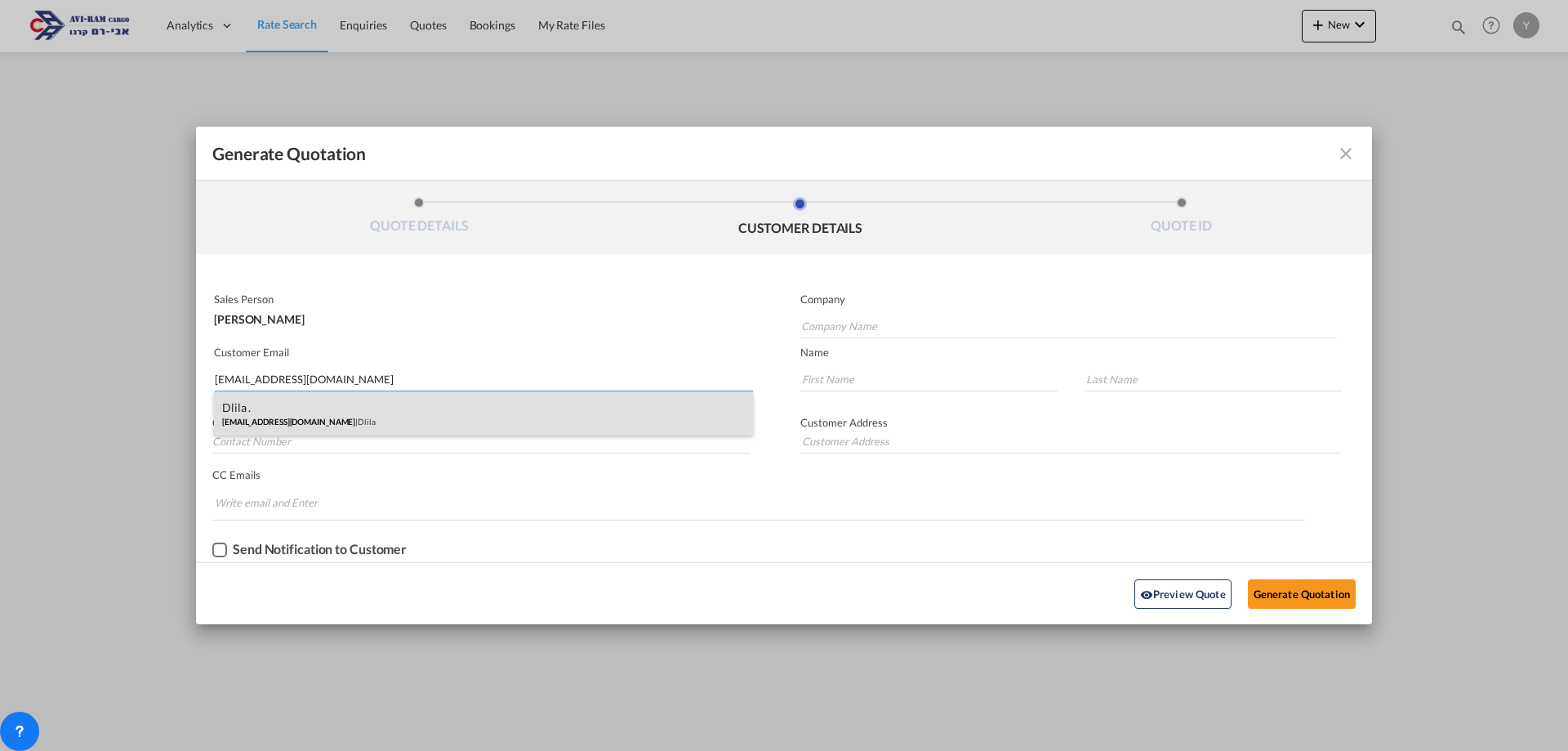
type input "[EMAIL_ADDRESS][DOMAIN_NAME]"
click at [254, 409] on div "Dlila . [EMAIL_ADDRESS][DOMAIN_NAME] | Dlila" at bounding box center [483, 413] width 539 height 44
type input "Dlila"
type input "."
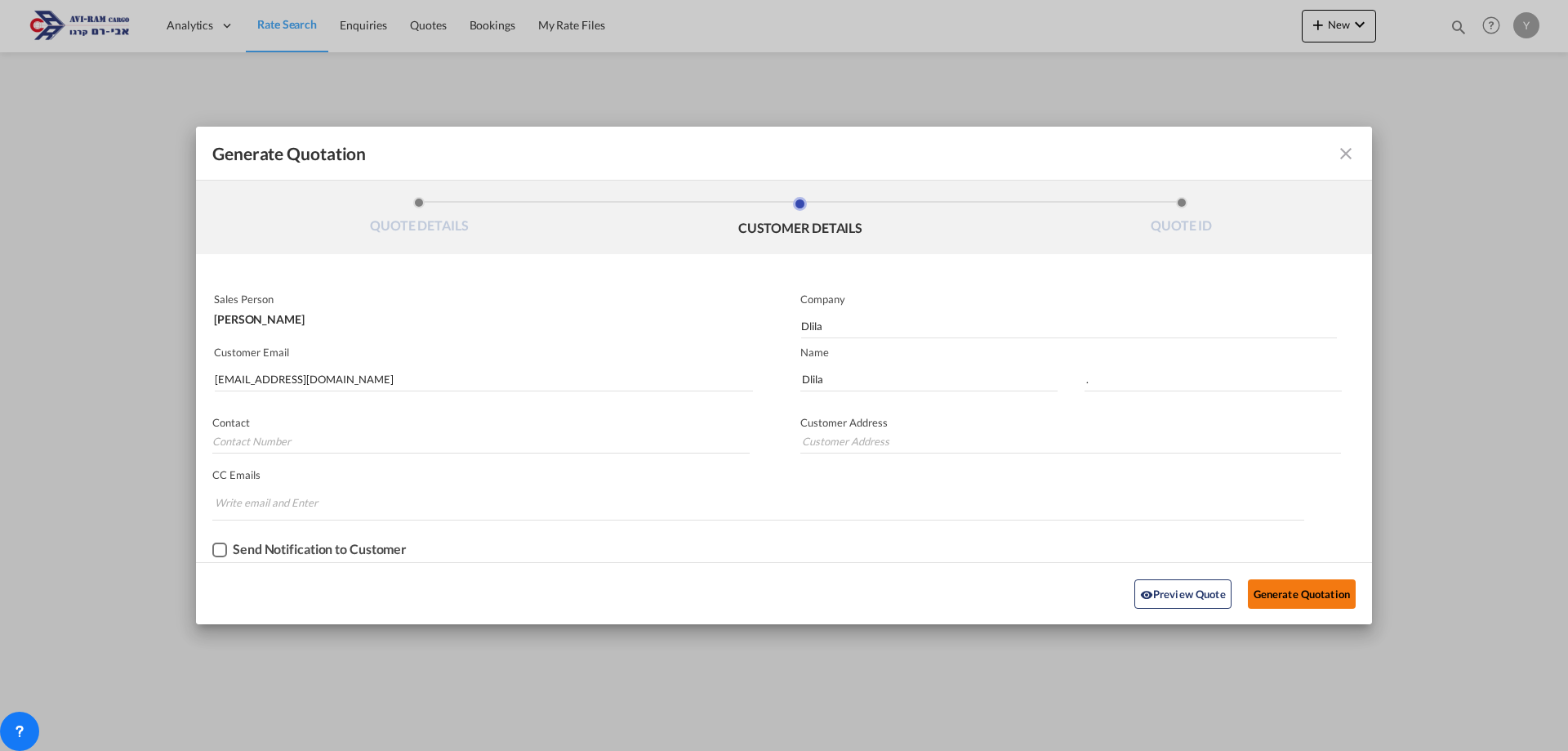
click at [1273, 590] on button "Generate Quotation" at bounding box center [1301, 594] width 108 height 30
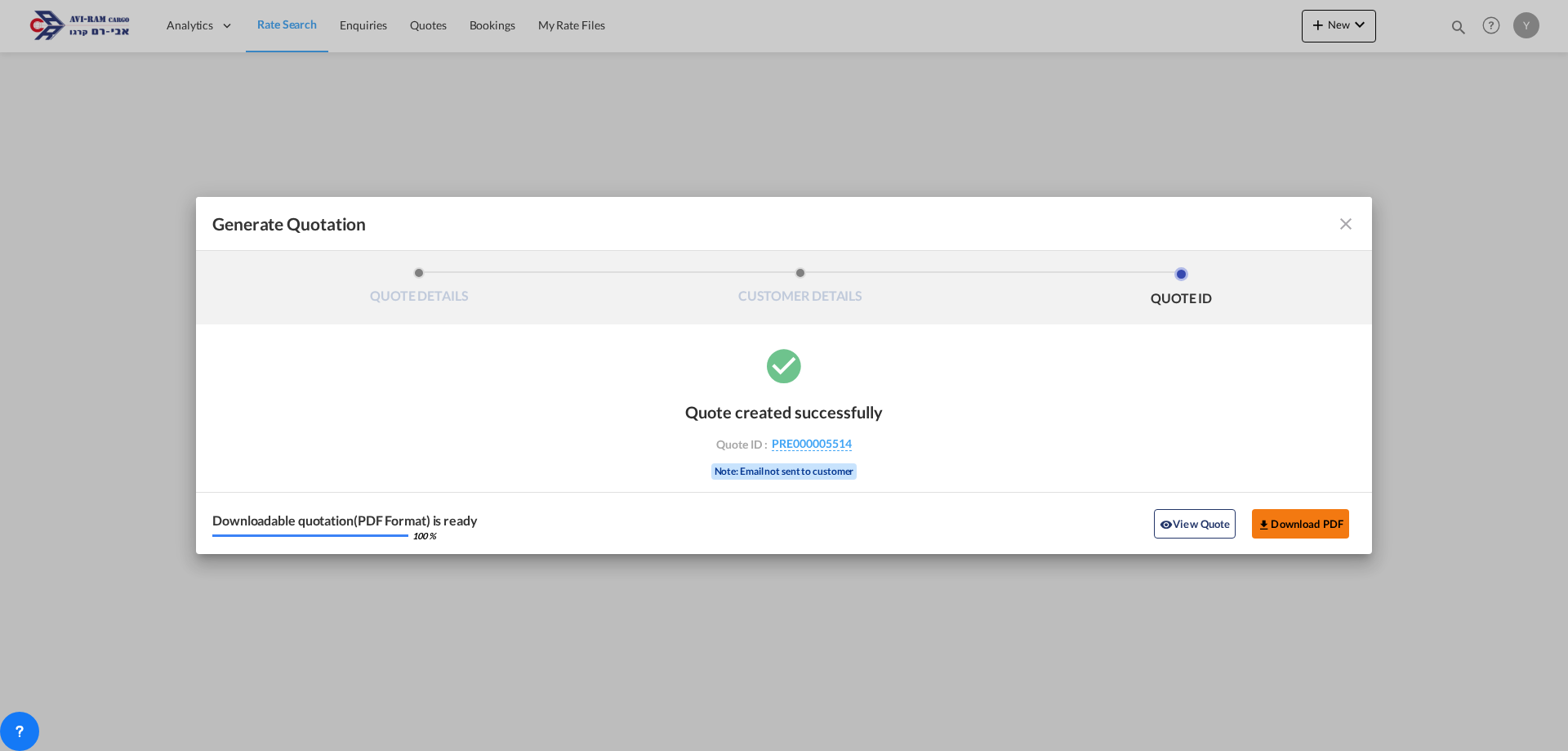
click at [1298, 520] on button "Download PDF" at bounding box center [1299, 524] width 97 height 30
click at [1342, 230] on md-icon "icon-close fg-AAA8AD cursor m-0" at bounding box center [1346, 223] width 20 height 20
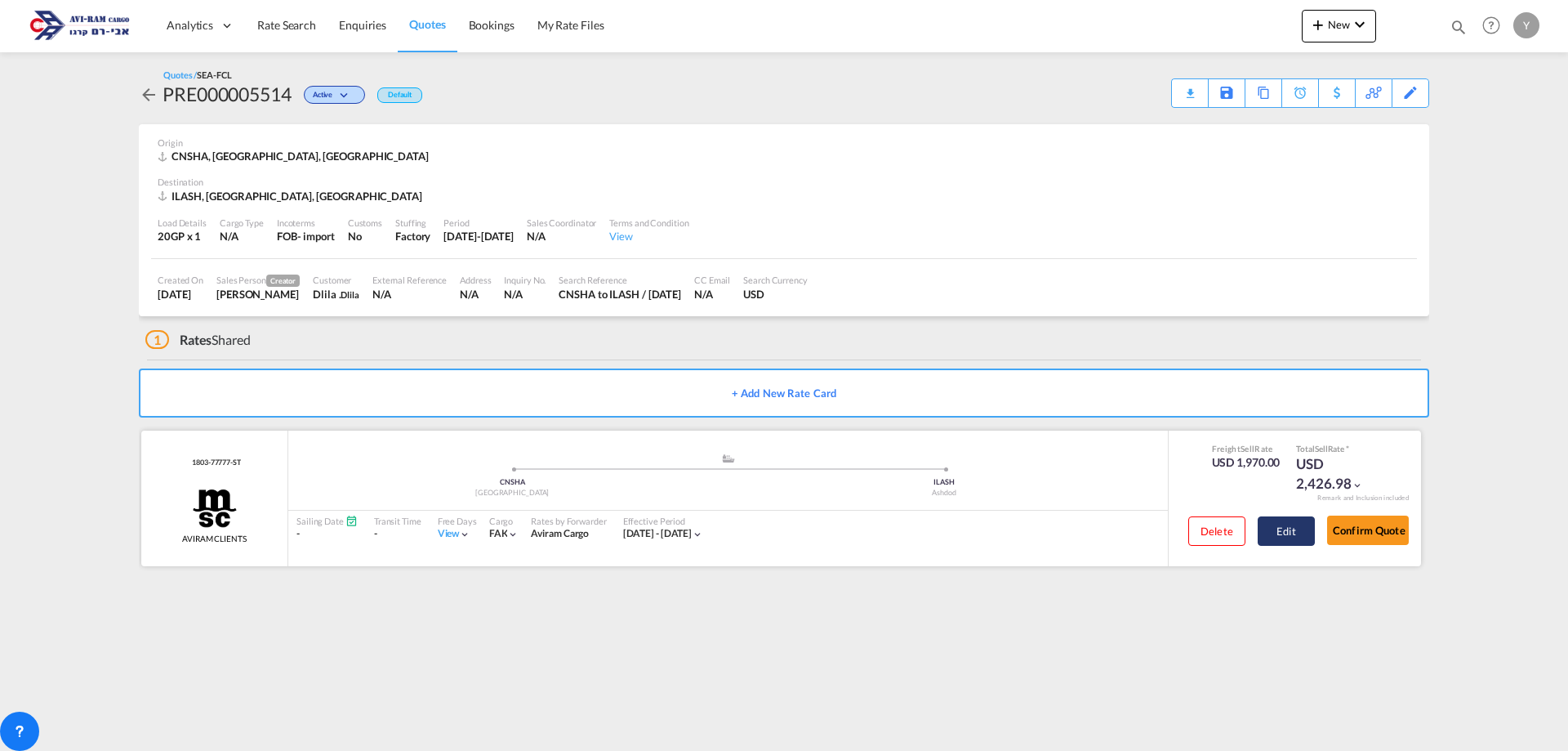
click at [1290, 528] on button "Edit" at bounding box center [1286, 532] width 57 height 30
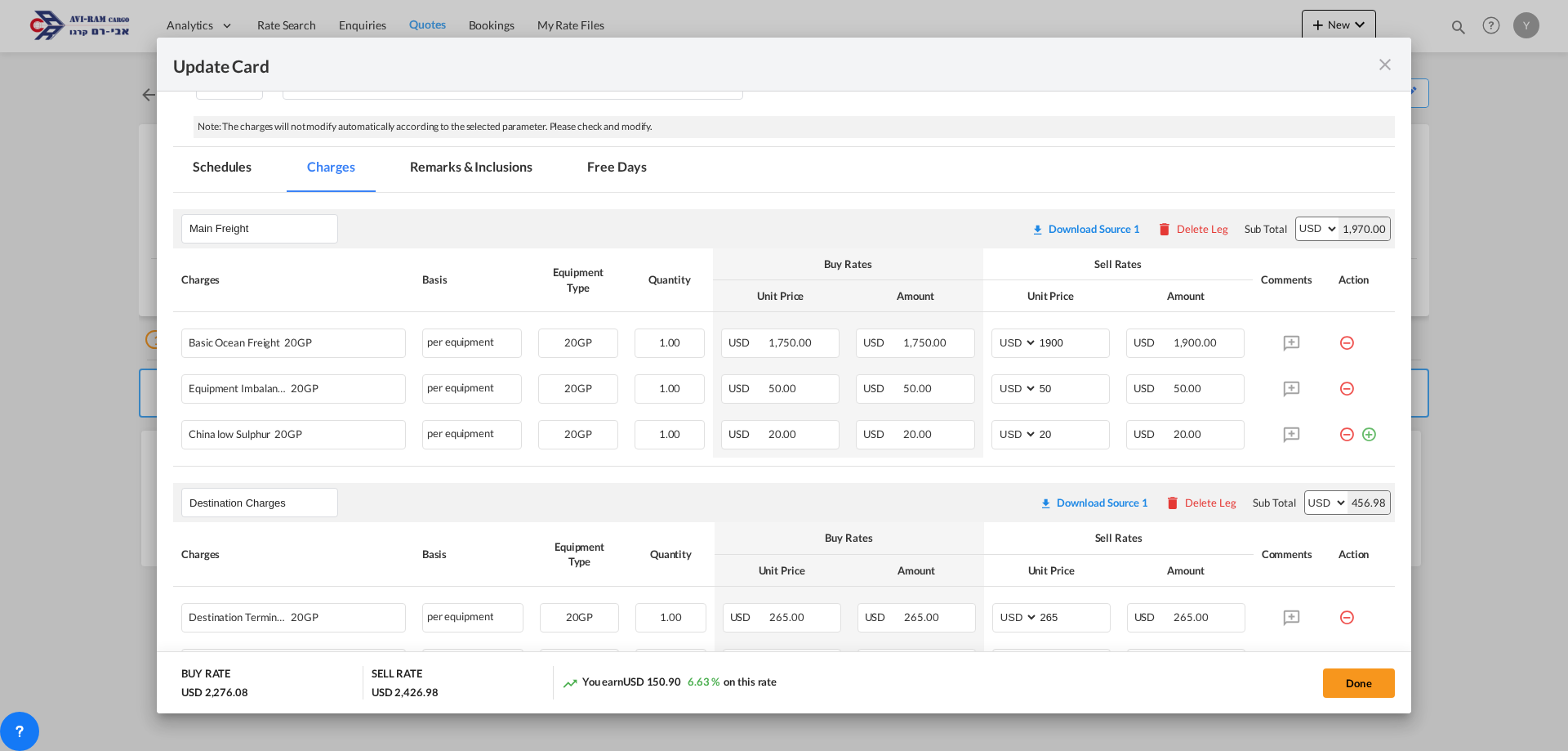
scroll to position [408, 0]
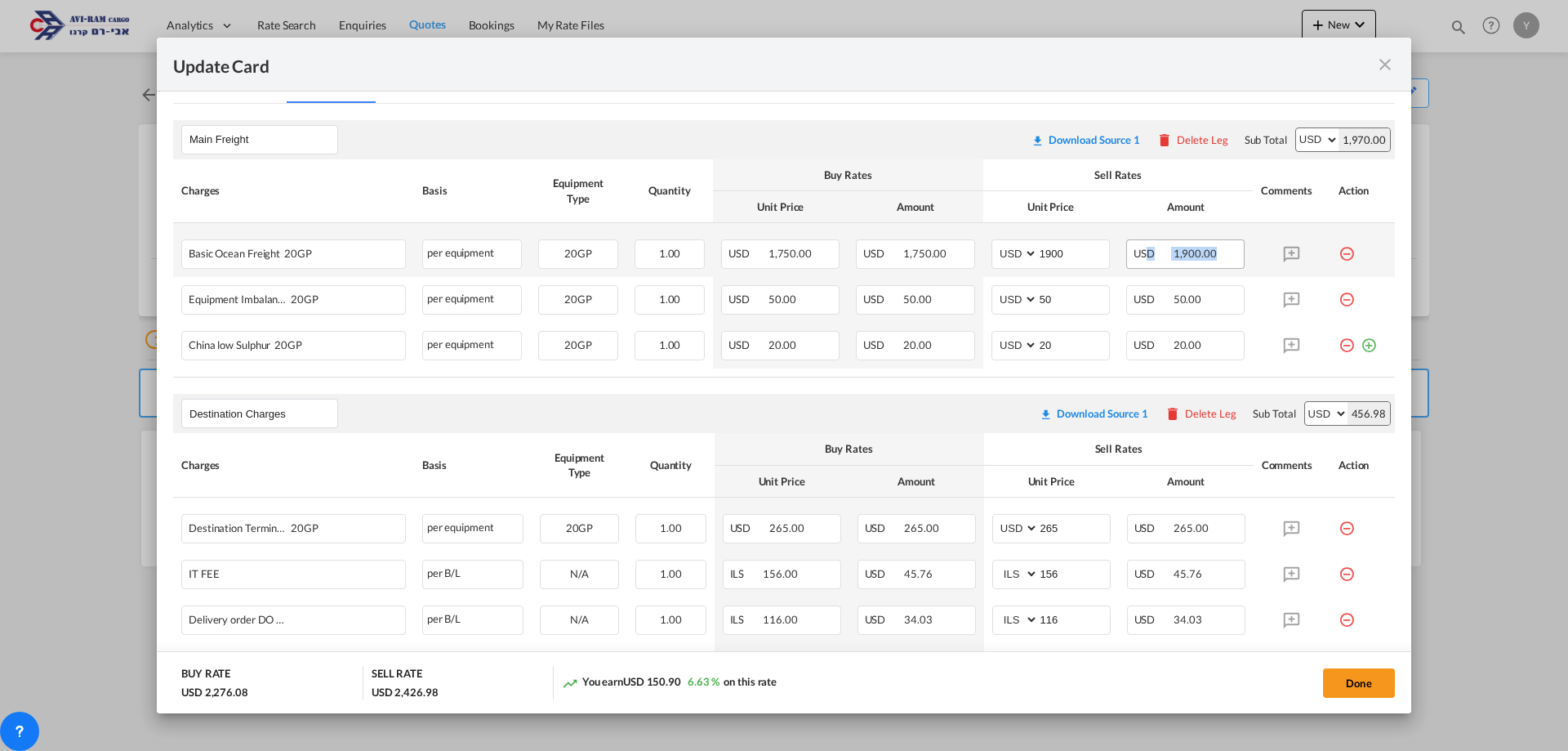
drag, startPoint x: 1222, startPoint y: 248, endPoint x: 1140, endPoint y: 248, distance: 82.0
click at [1140, 248] on div "USD 1,900.00" at bounding box center [1185, 254] width 118 height 30
drag, startPoint x: 1065, startPoint y: 253, endPoint x: 1012, endPoint y: 256, distance: 53.1
click at [1012, 256] on md-input-container "AED AFN ALL AMD ANG AOA ARS AUD AWG AZN BAM BBD BDT BGN BHD BIF BMD BND [PERSON…" at bounding box center [1051, 254] width 118 height 30
type input "1820"
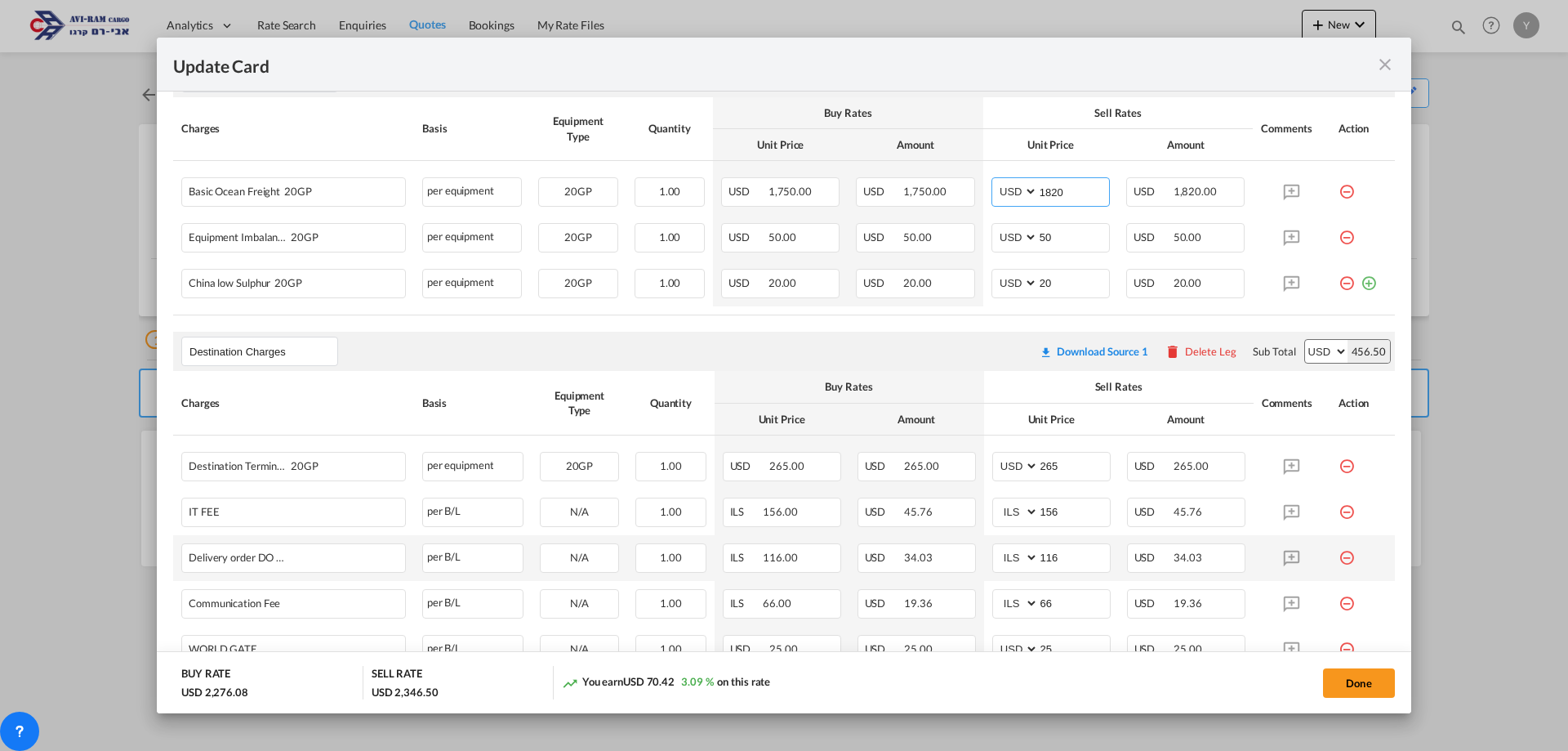
scroll to position [466, 0]
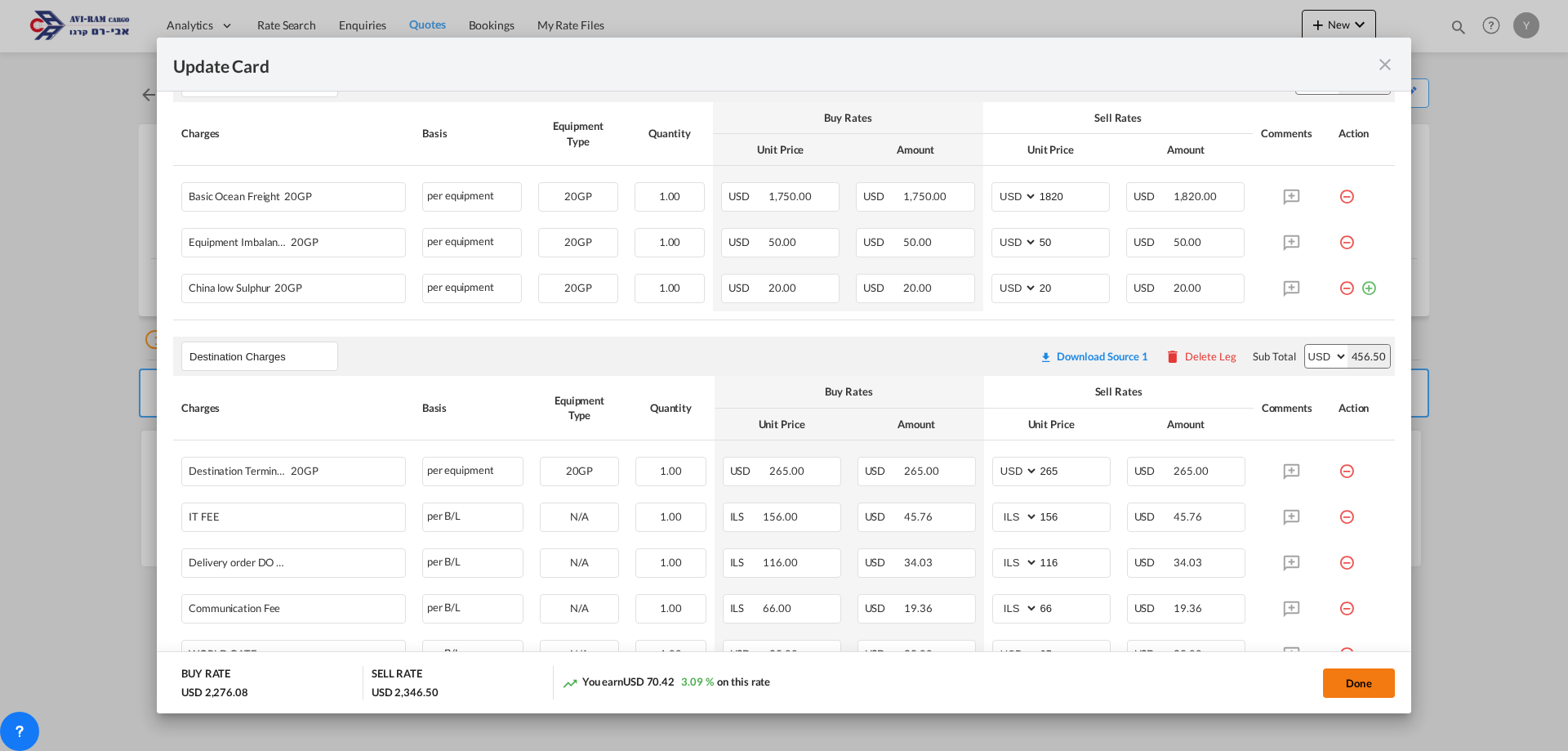
click at [1389, 677] on button "Done" at bounding box center [1358, 683] width 72 height 30
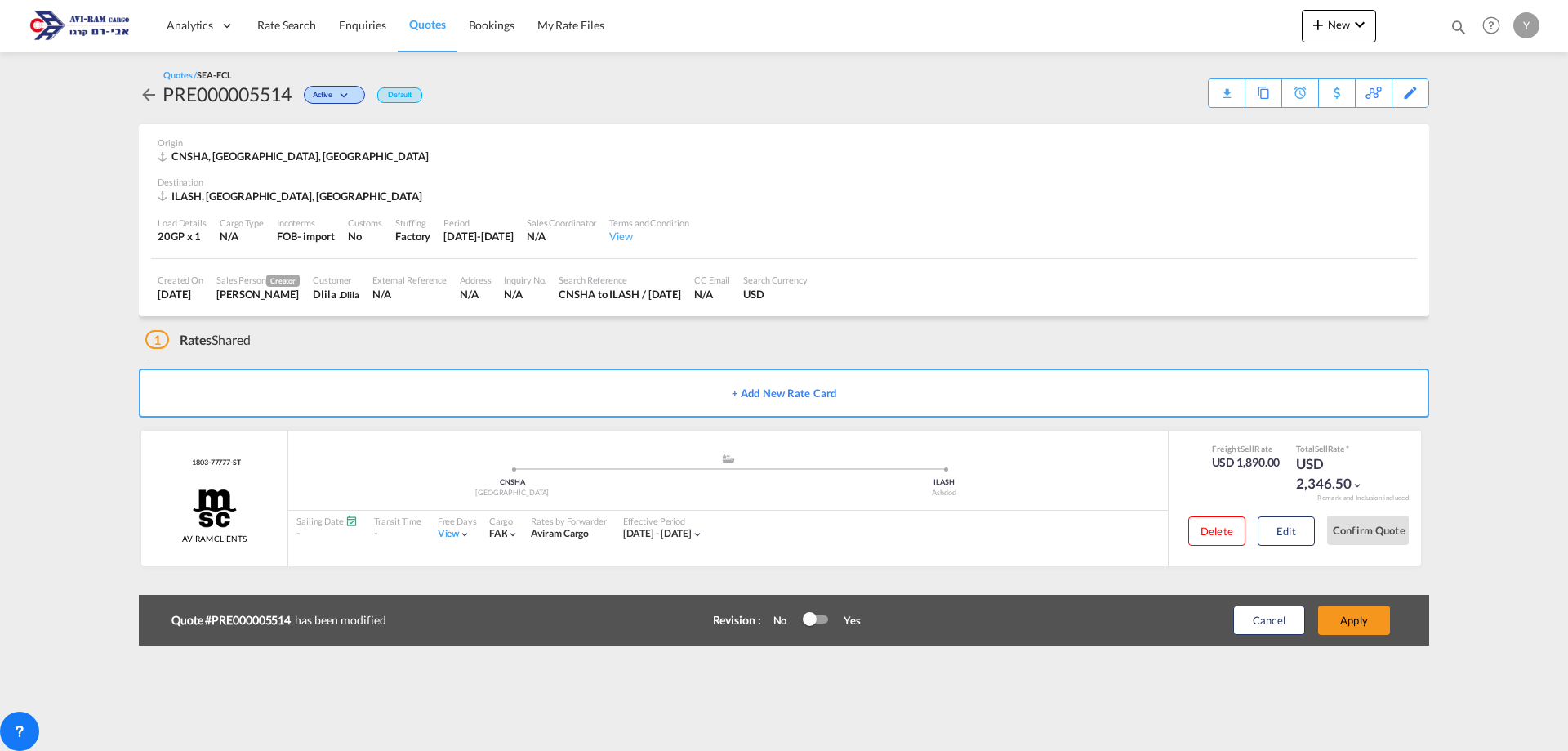
click at [1346, 604] on div "Cancel Apply" at bounding box center [1294, 620] width 204 height 39
click at [1366, 616] on button "Apply" at bounding box center [1354, 620] width 72 height 30
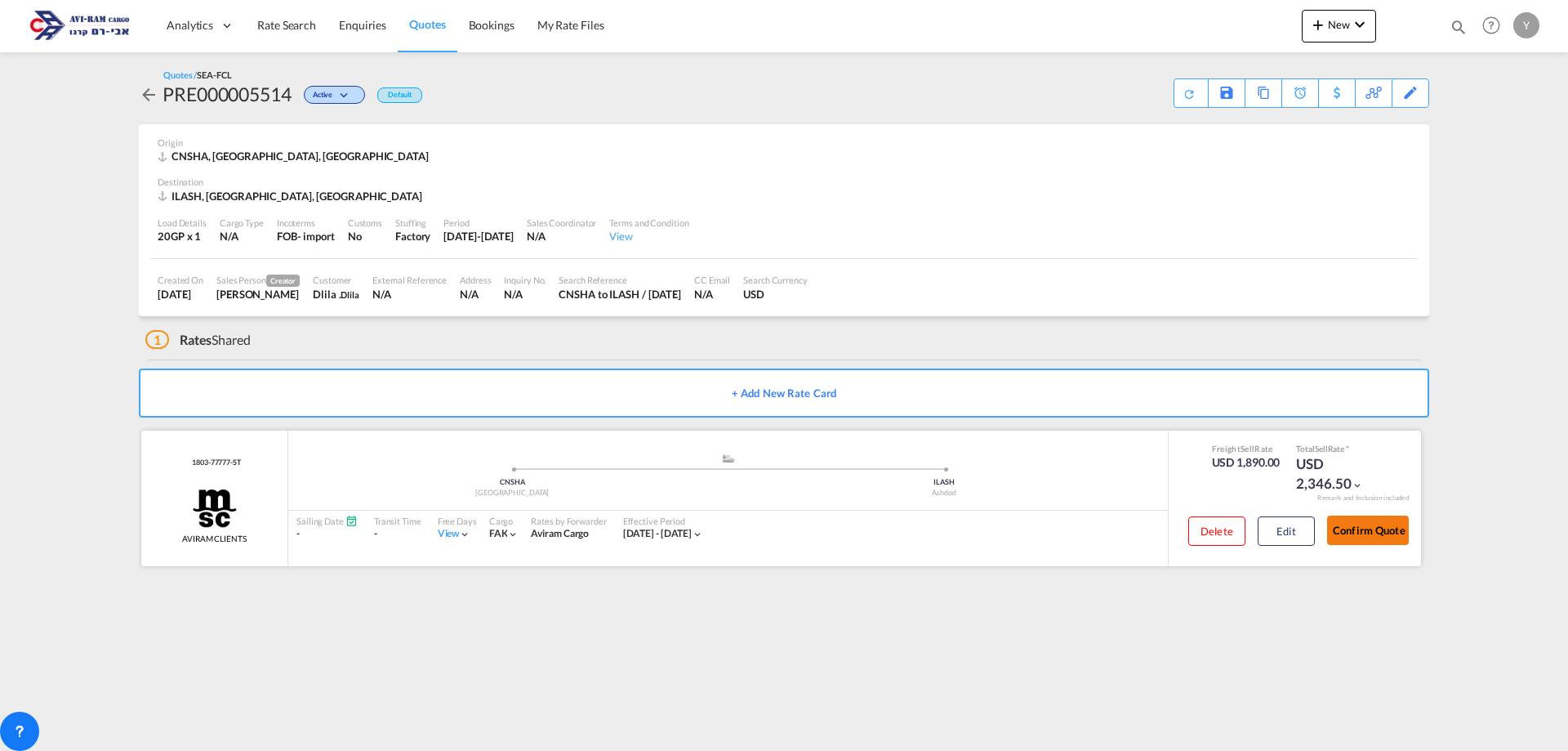
click at [1369, 531] on button "Confirm Quote" at bounding box center [1367, 531] width 82 height 30
click at [1385, 533] on button "Confirm Quote" at bounding box center [1367, 531] width 82 height 30
click at [1185, 82] on div "Download Quote" at bounding box center [1158, 93] width 84 height 27
